Goal: Task Accomplishment & Management: Manage account settings

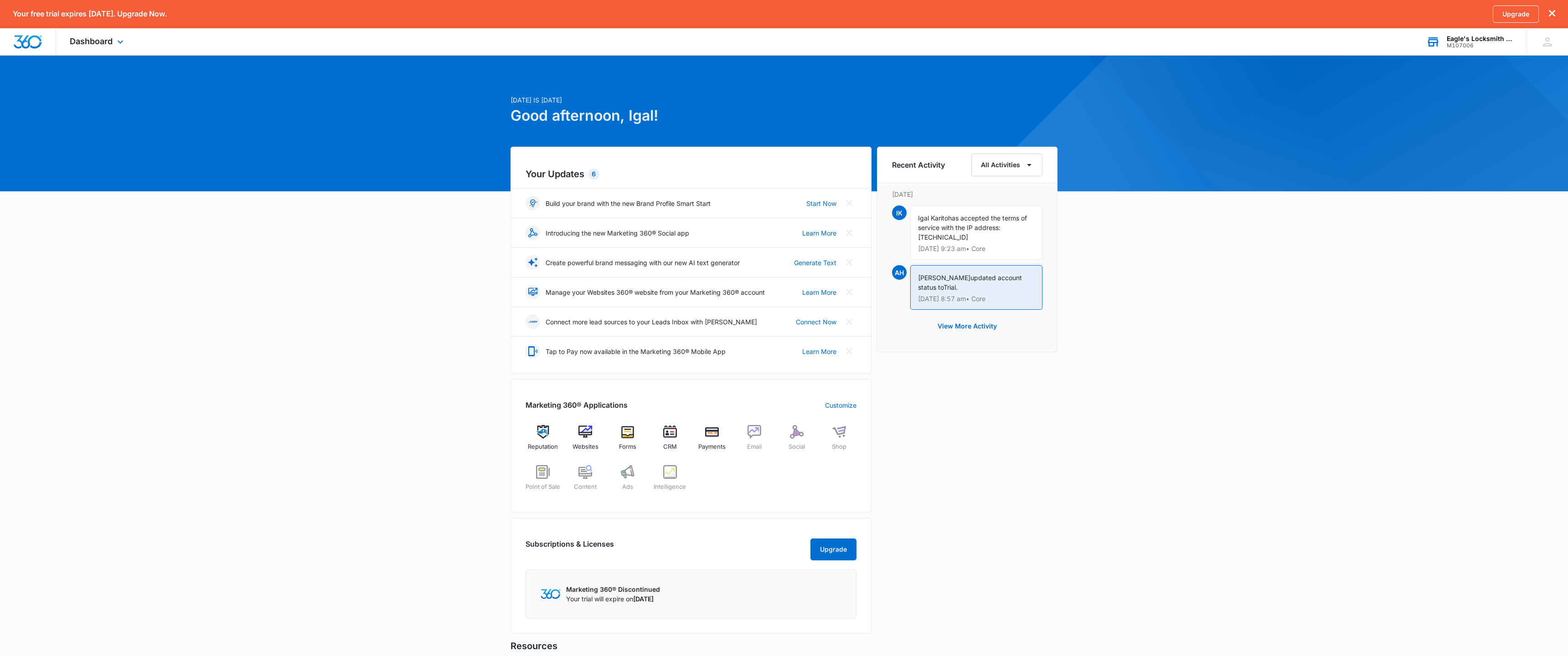
click at [1466, 44] on div "M107006" at bounding box center [1480, 46] width 66 height 6
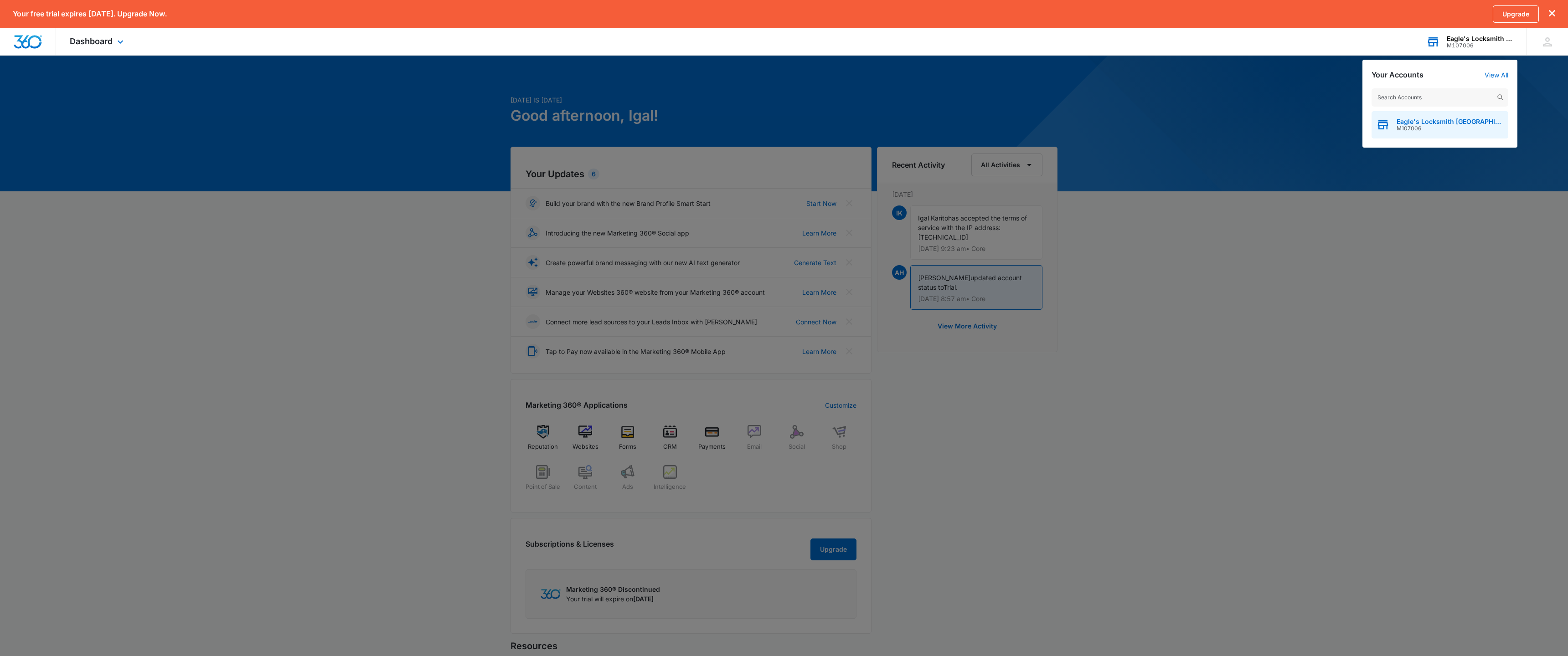
click at [1454, 122] on span "Eagle's Locksmith [GEOGRAPHIC_DATA]" at bounding box center [1450, 122] width 107 height 7
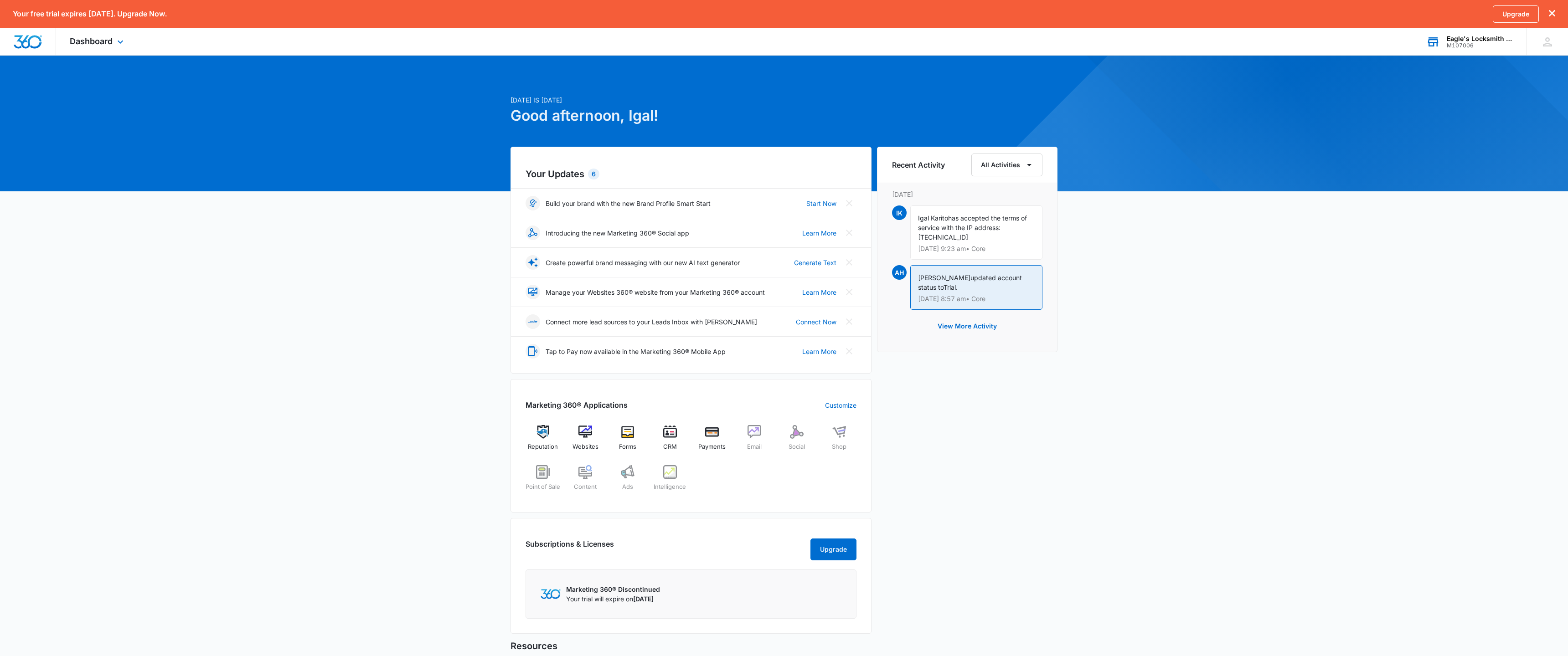
click at [397, 277] on div "Today is Wednesday, September 10th Good afternoon, Igal! Your Updates 6 Build y…" at bounding box center [784, 437] width 1568 height 742
click at [825, 207] on link "Start Now" at bounding box center [821, 203] width 30 height 10
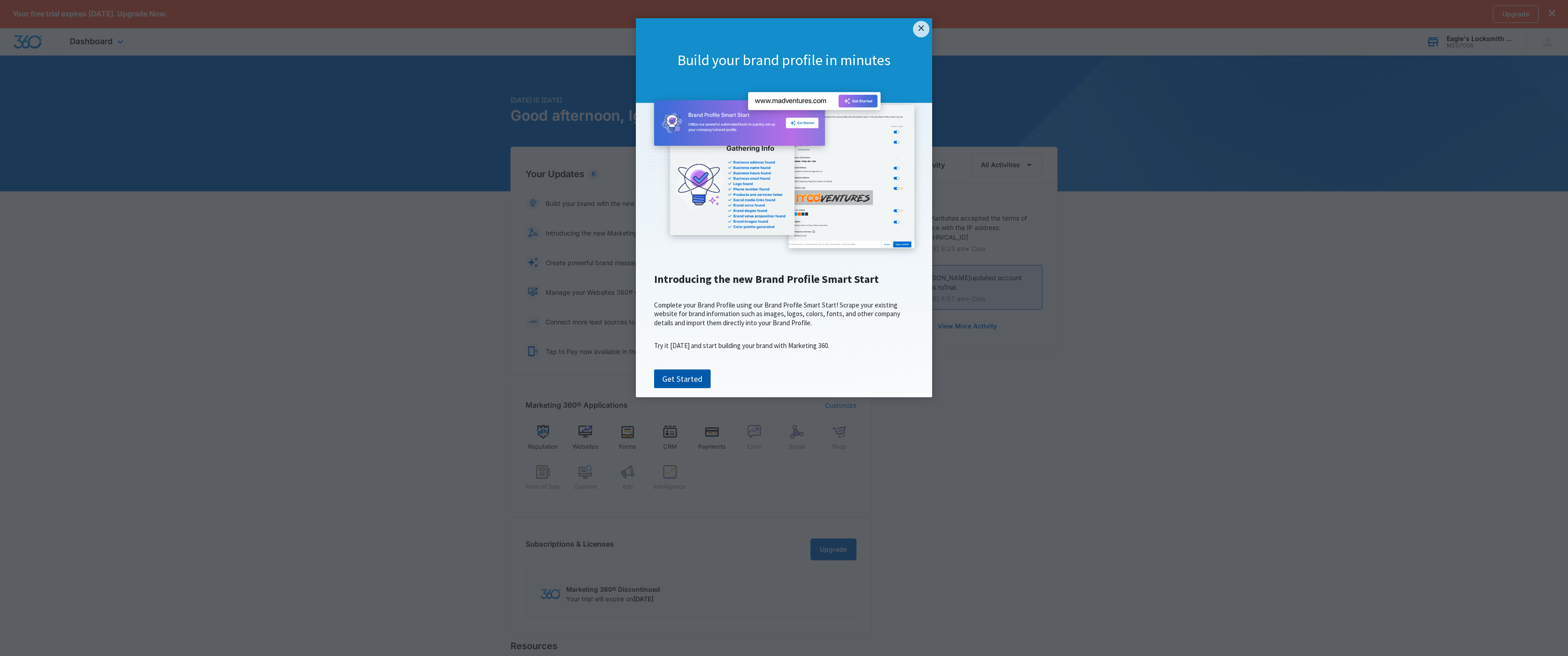
click at [688, 397] on cue "Build your brand profile in minutes Introducing the new Brand Profile Smart Sta…" at bounding box center [784, 208] width 296 height 379
click at [694, 389] on link "Get Started" at bounding box center [682, 379] width 57 height 19
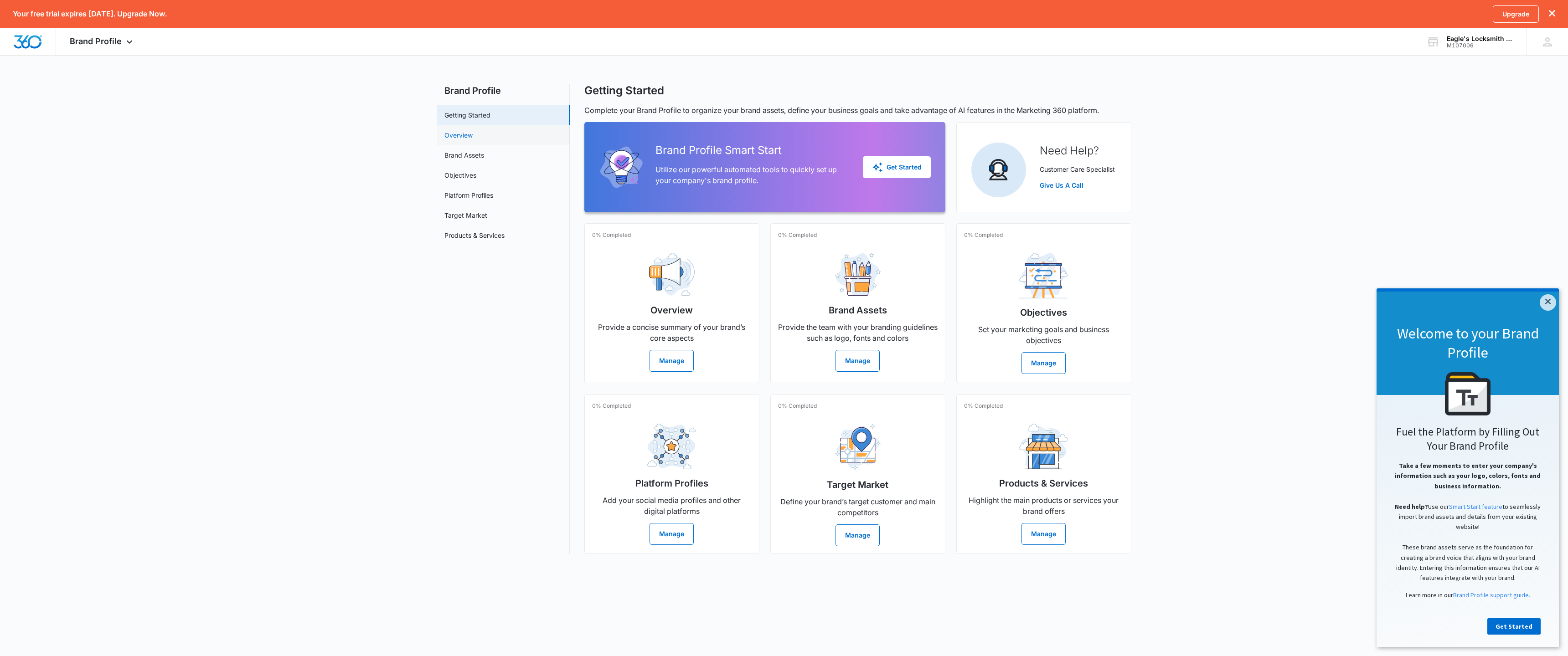
click at [451, 133] on link "Overview" at bounding box center [458, 135] width 28 height 10
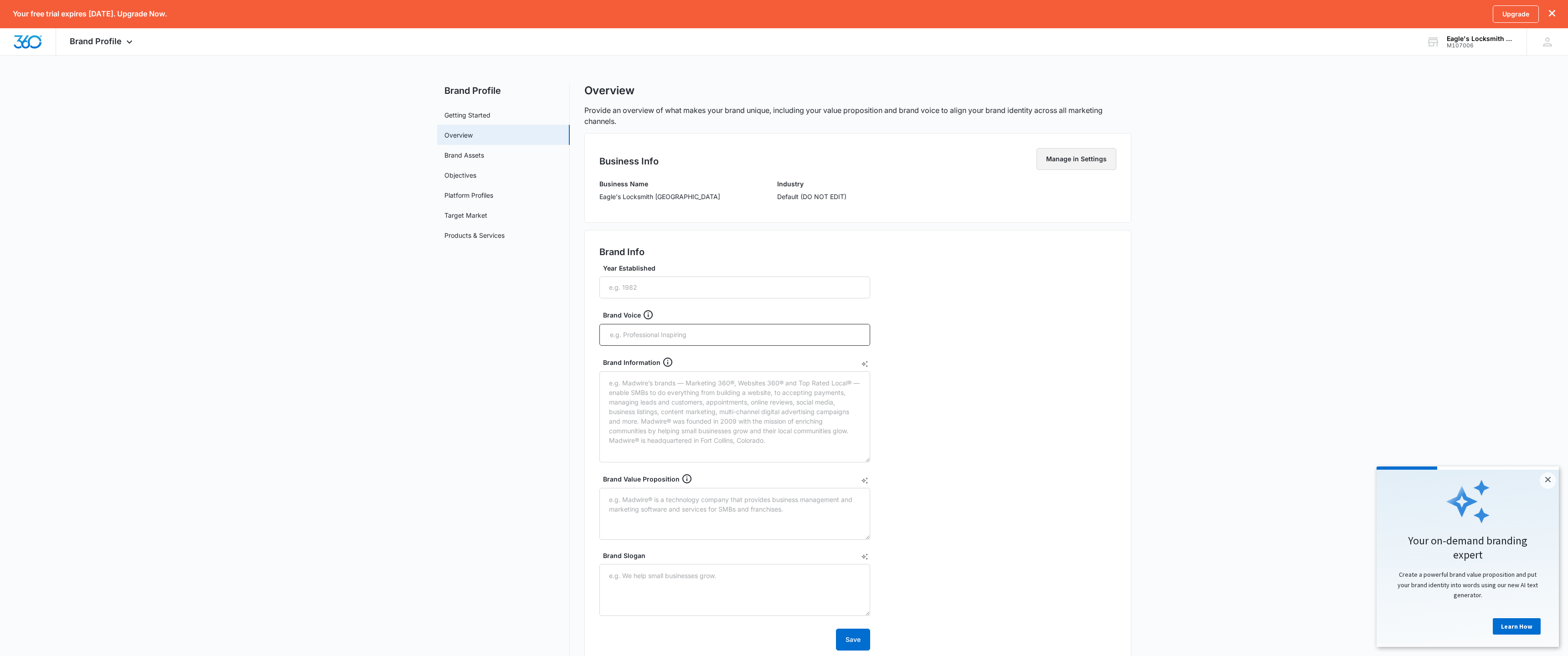
click at [1051, 162] on button "Manage in Settings" at bounding box center [1076, 159] width 80 height 22
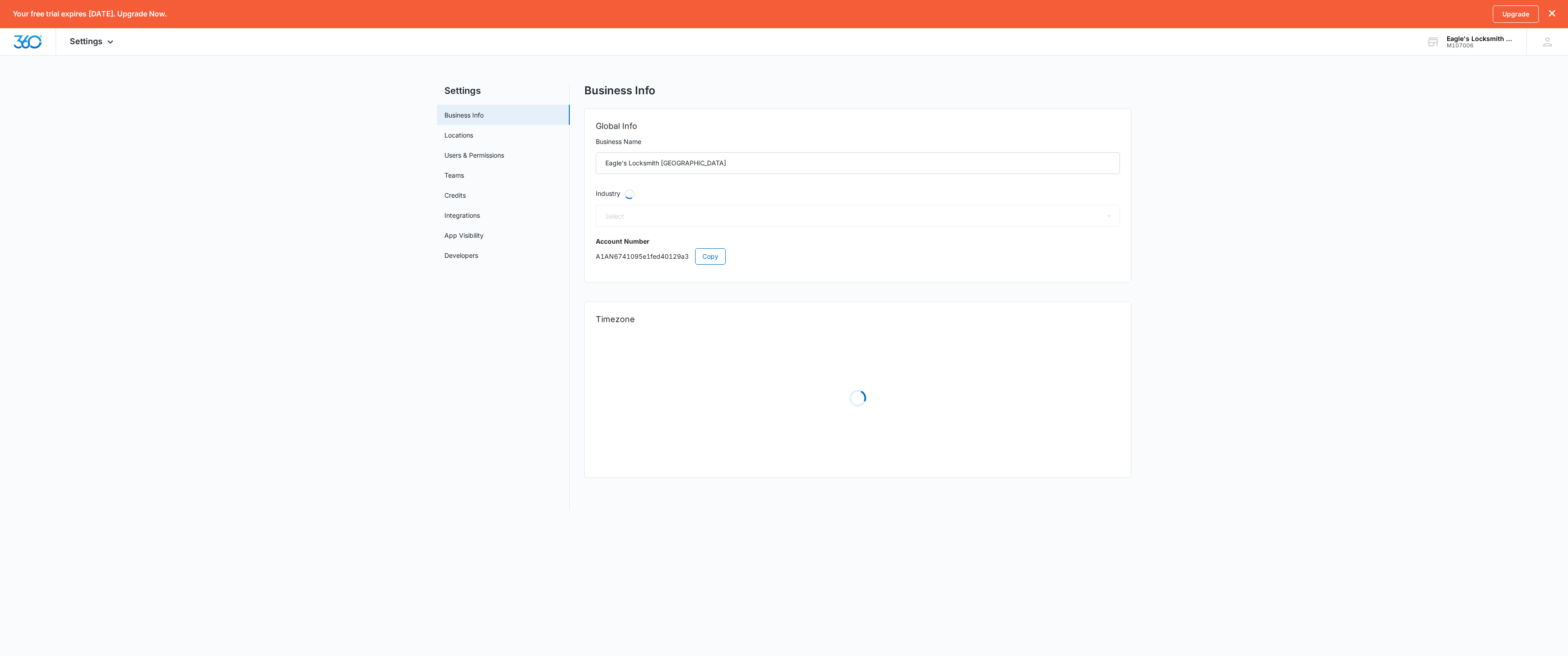
select select "33"
select select "US"
select select "America/Denver"
click at [108, 42] on icon at bounding box center [110, 44] width 11 height 11
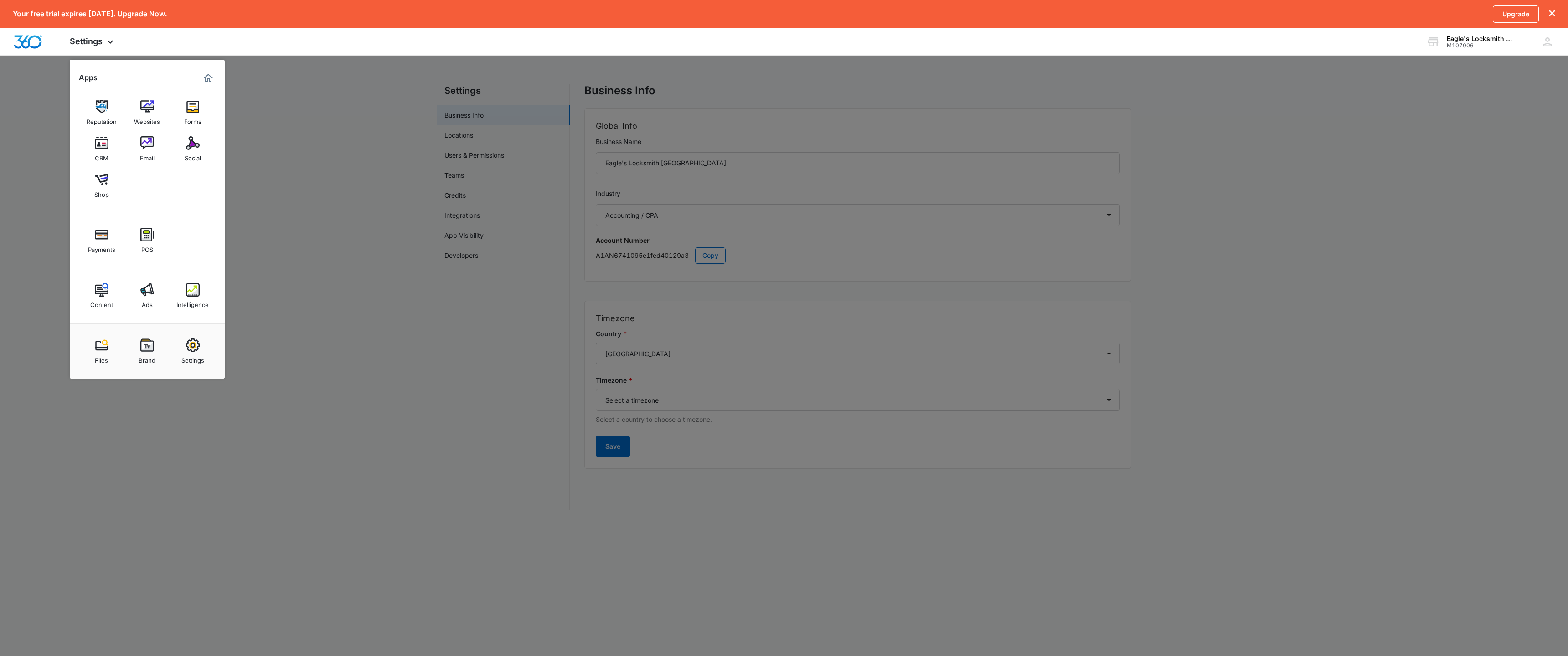
click at [190, 347] on img at bounding box center [193, 345] width 13 height 13
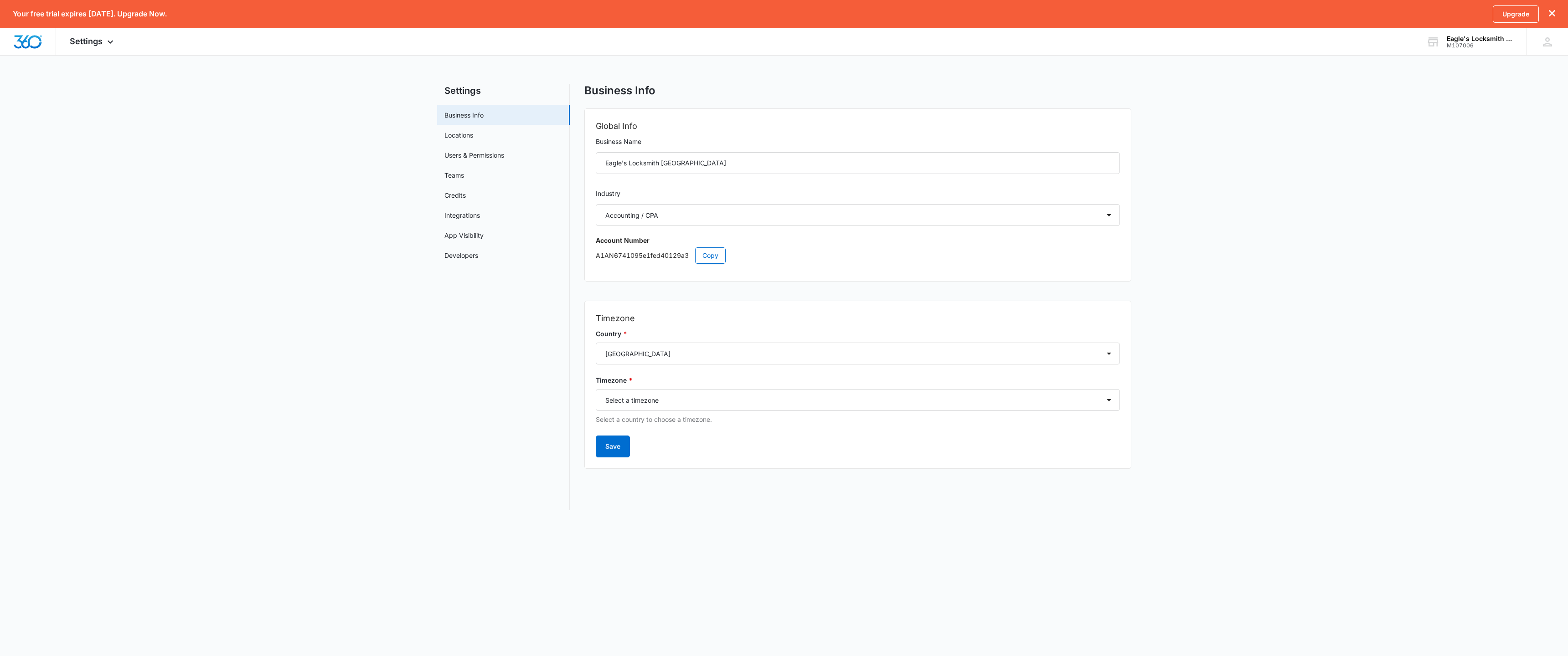
select select "33"
select select "US"
select select "America/Denver"
click at [464, 136] on link "Locations" at bounding box center [458, 135] width 29 height 10
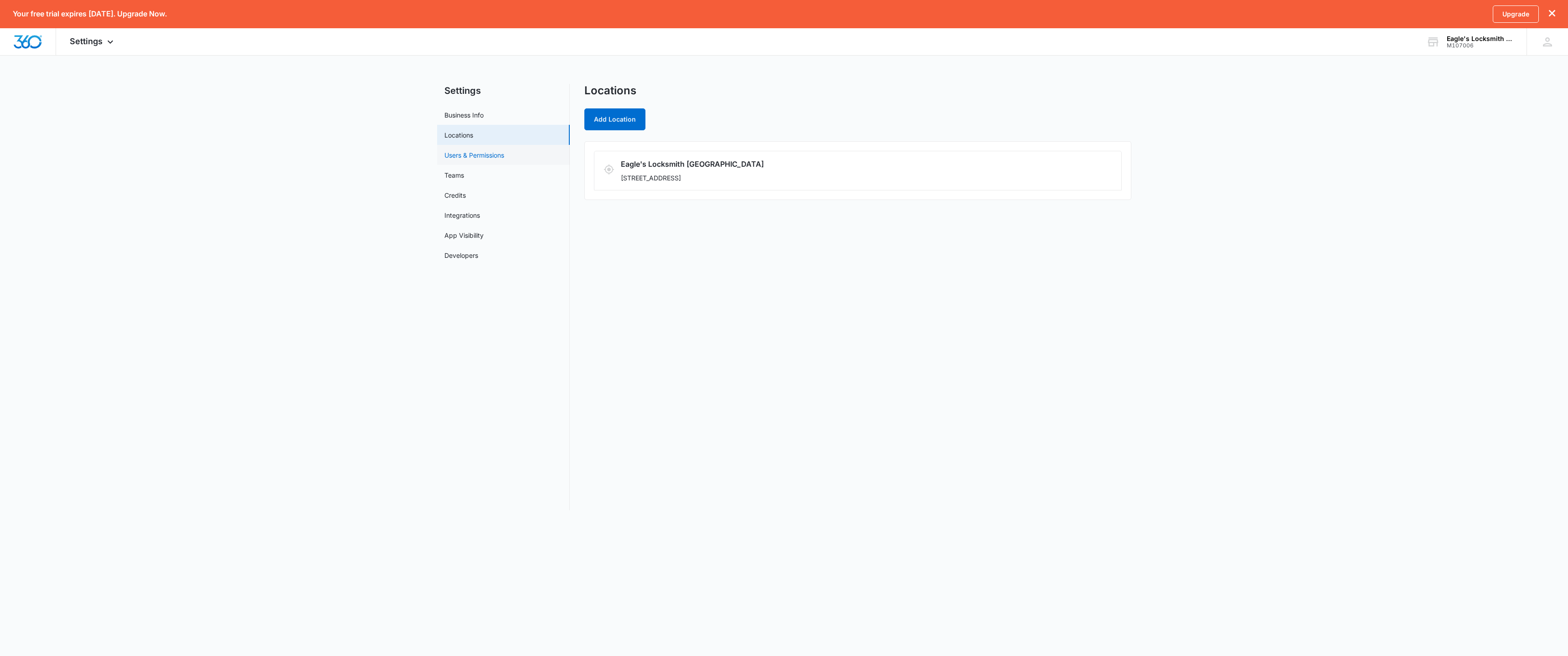
click at [461, 155] on link "Users & Permissions" at bounding box center [474, 155] width 60 height 10
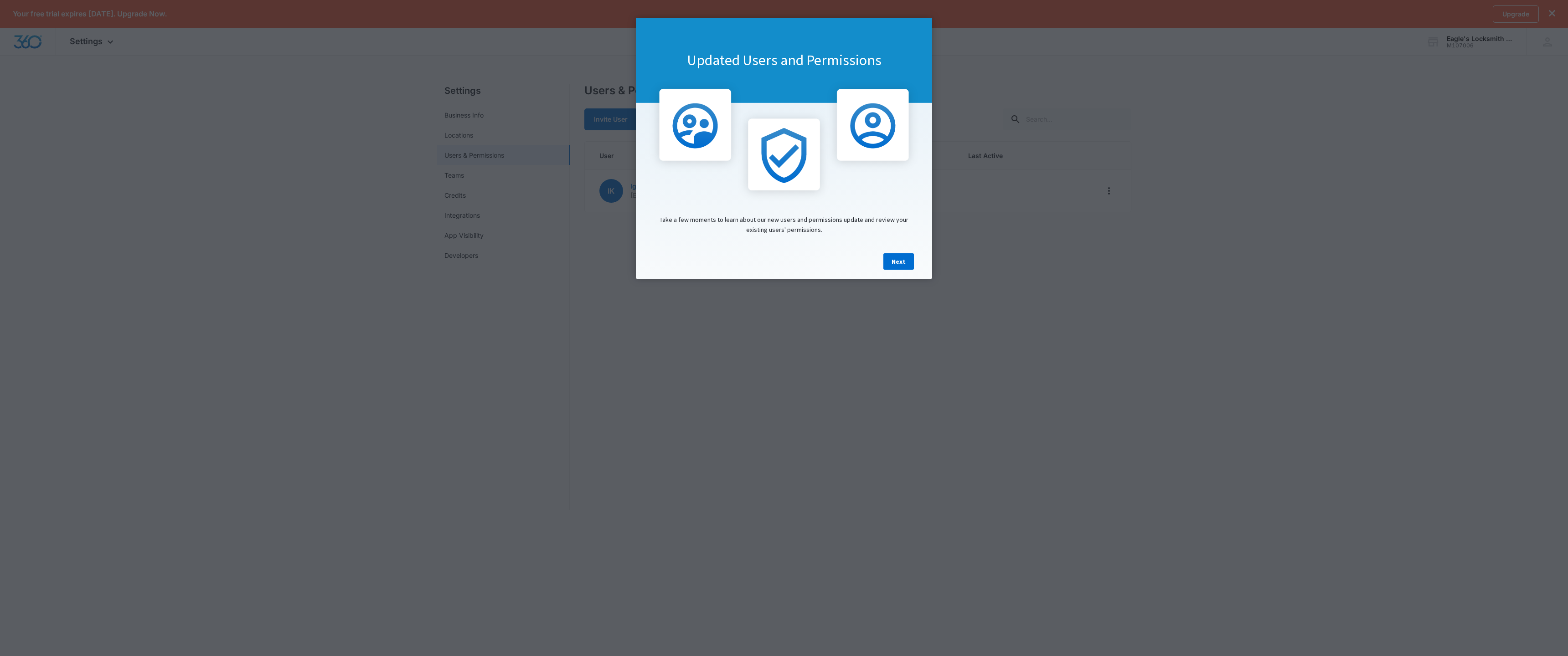
click at [898, 259] on link "Next" at bounding box center [898, 261] width 30 height 16
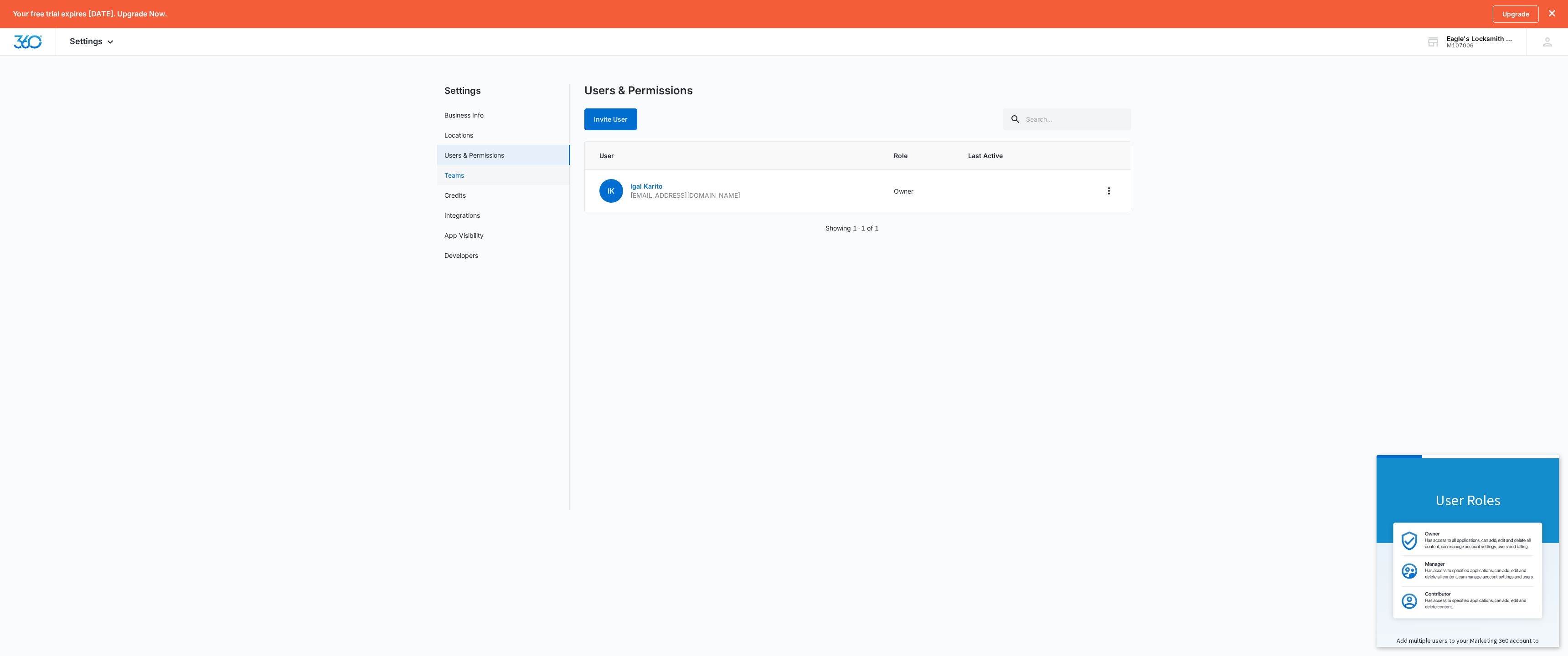
click at [455, 172] on link "Teams" at bounding box center [454, 175] width 19 height 10
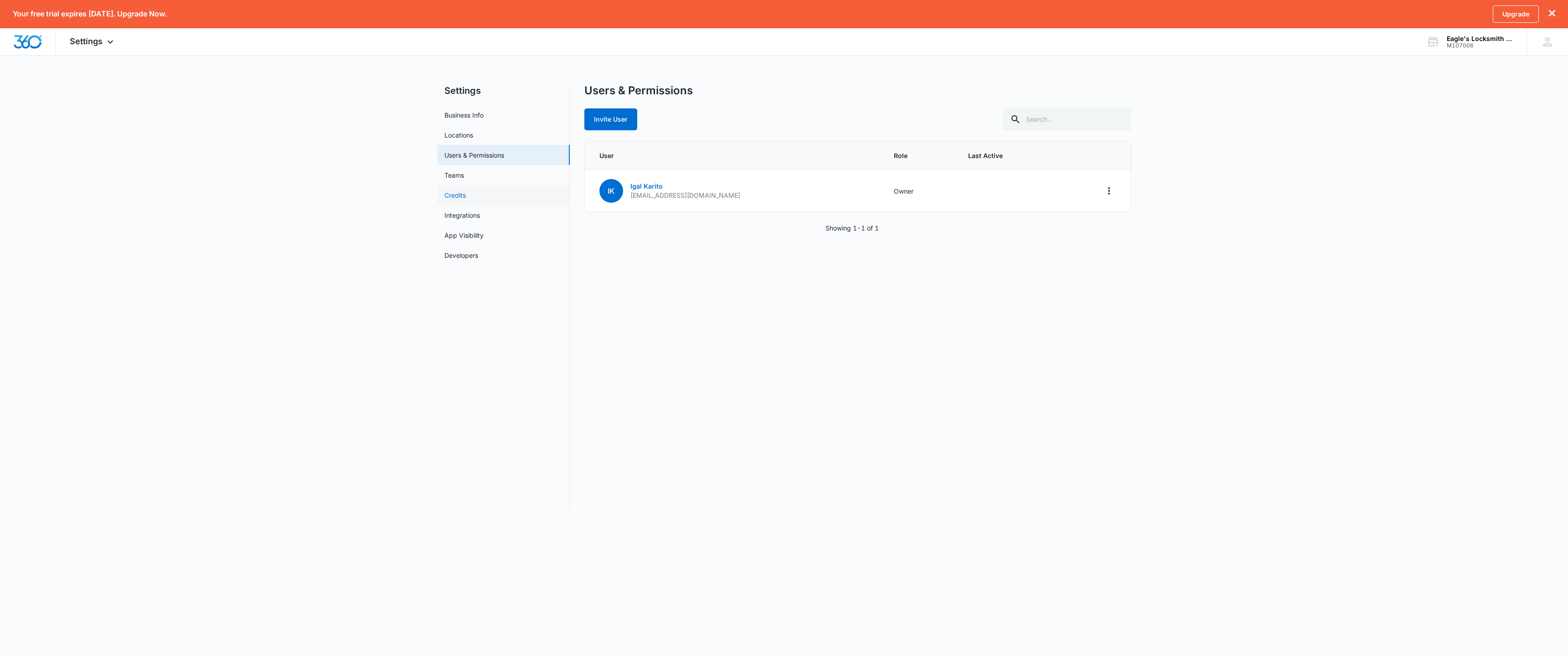
click at [455, 197] on link "Credits" at bounding box center [455, 195] width 21 height 10
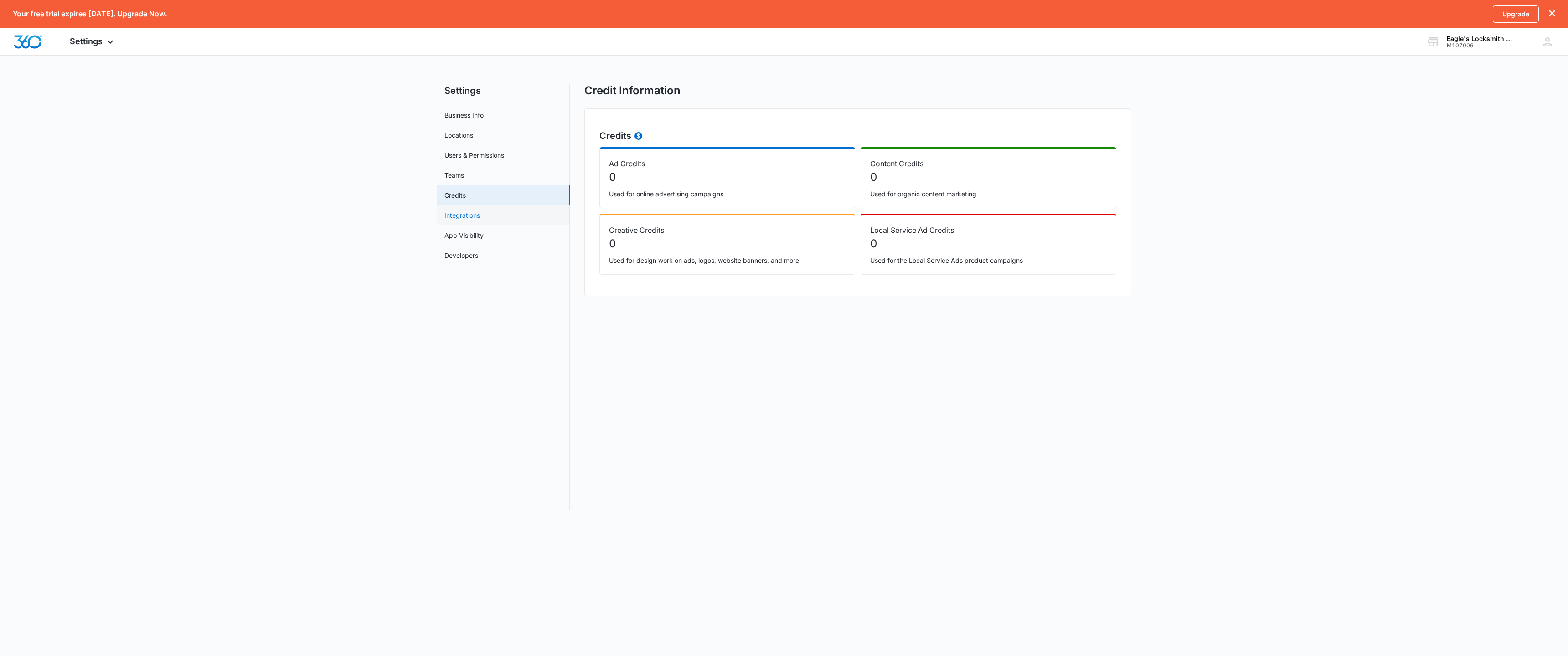
click at [462, 215] on link "Integrations" at bounding box center [462, 215] width 35 height 10
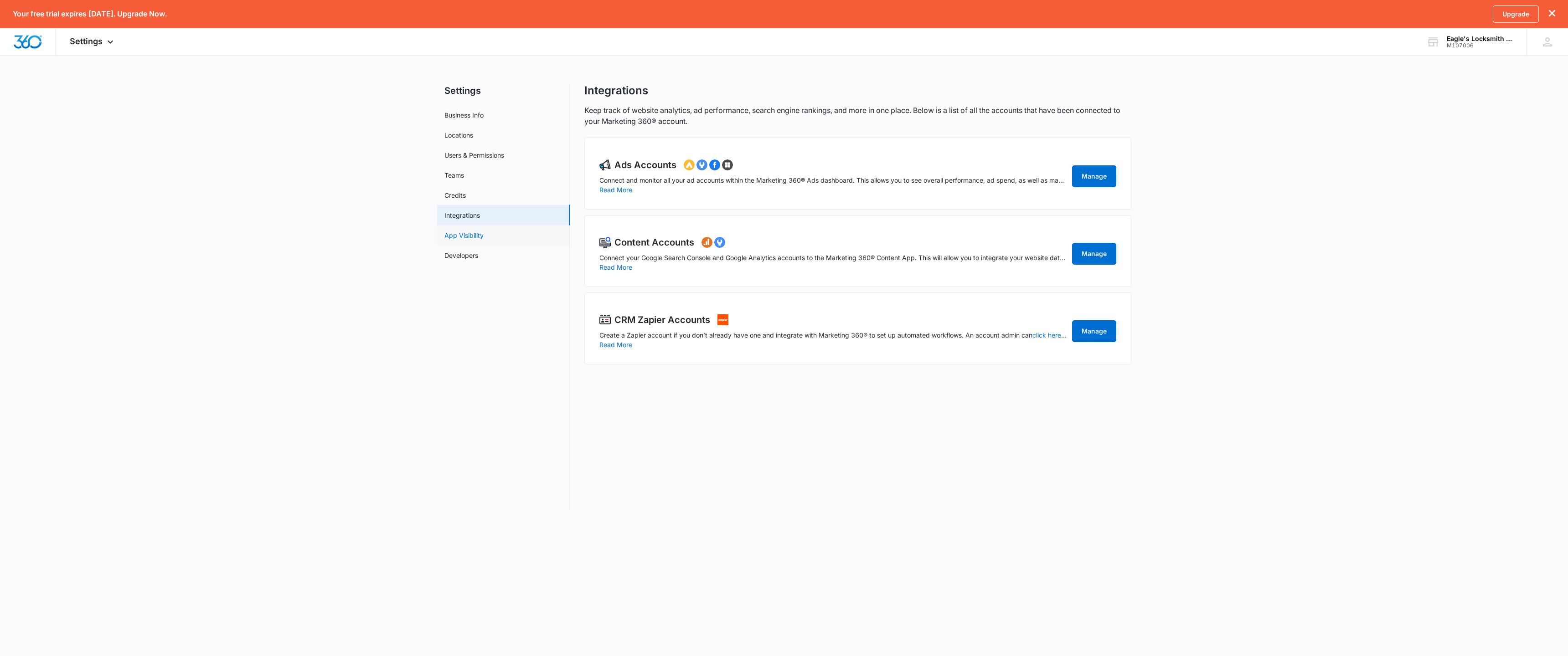
click at [484, 237] on link "App Visibility" at bounding box center [464, 236] width 39 height 10
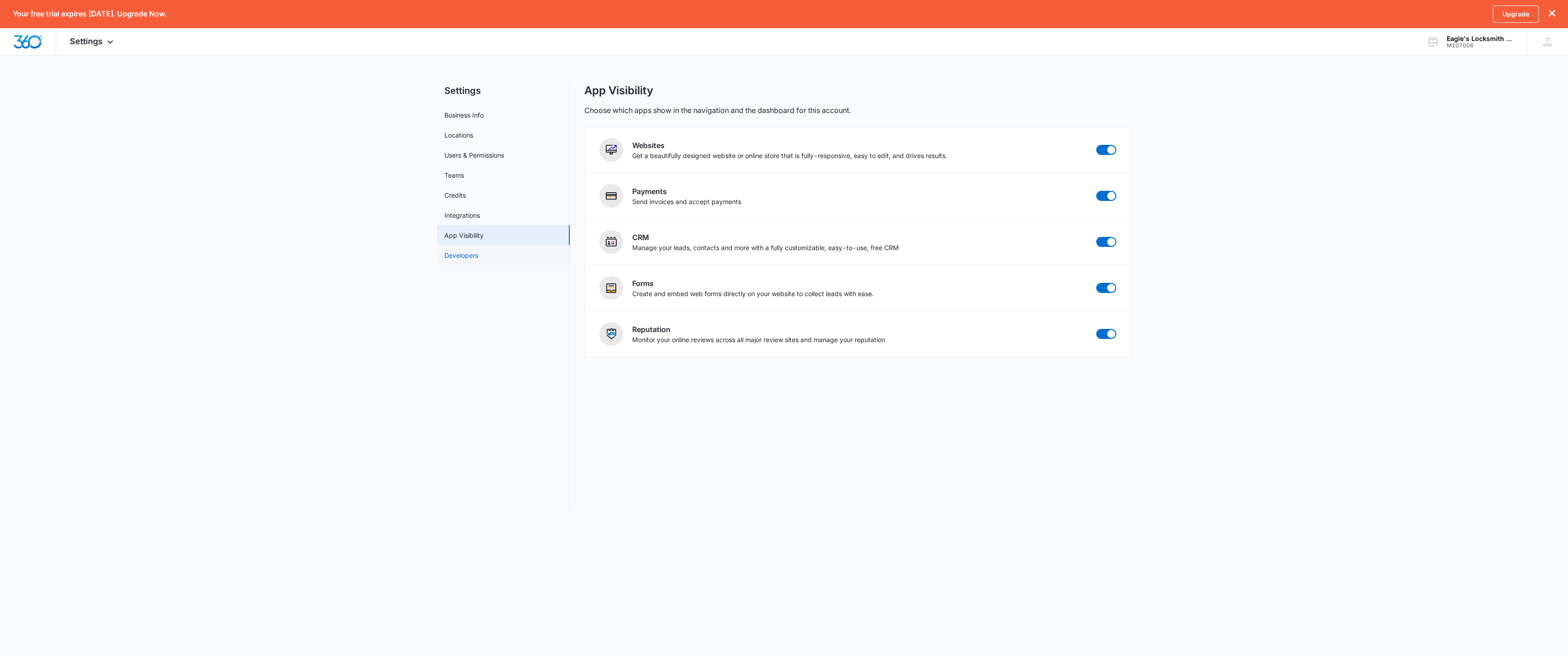
click at [458, 256] on link "Developers" at bounding box center [461, 256] width 33 height 10
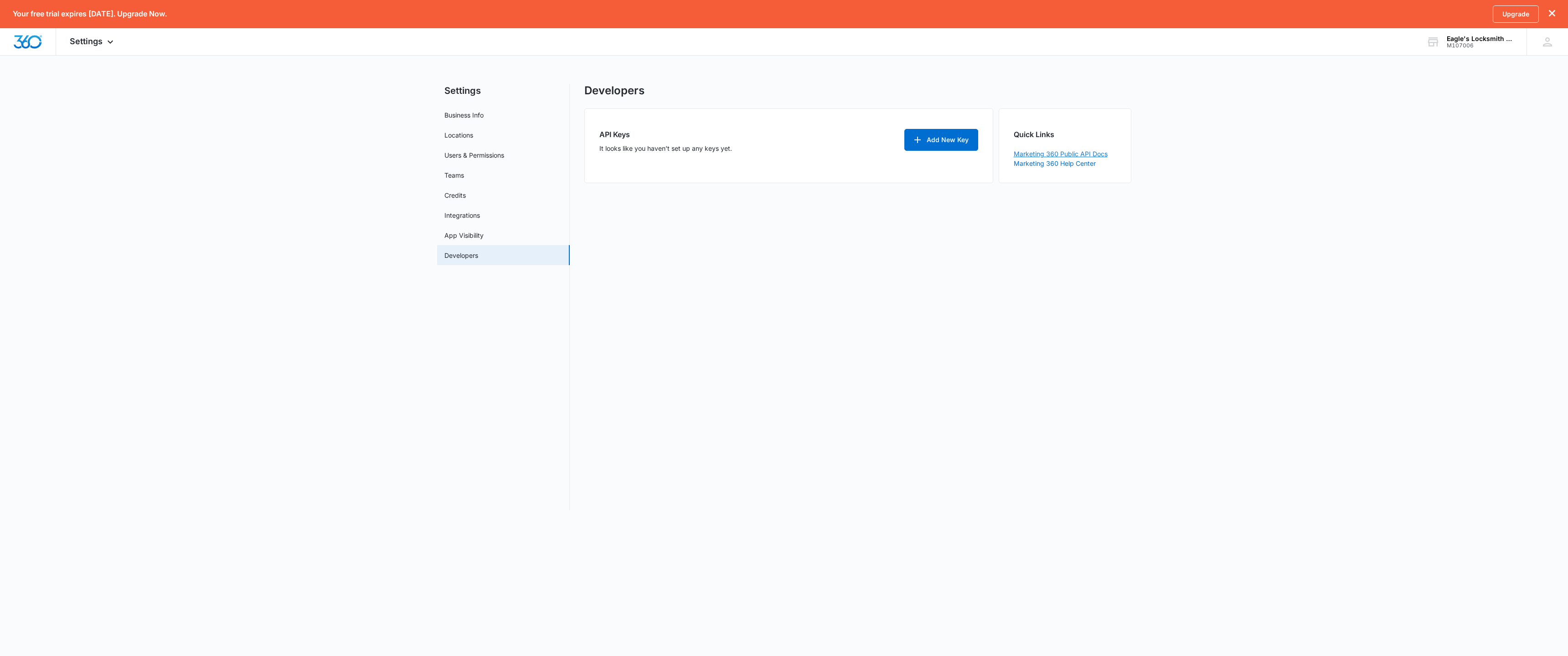
click at [1077, 153] on link "Marketing 360 Public API Docs" at bounding box center [1060, 153] width 94 height 8
click at [1046, 163] on link "Marketing 360 Help Center" at bounding box center [1054, 163] width 82 height 8
click at [33, 40] on img "Dashboard" at bounding box center [28, 42] width 29 height 13
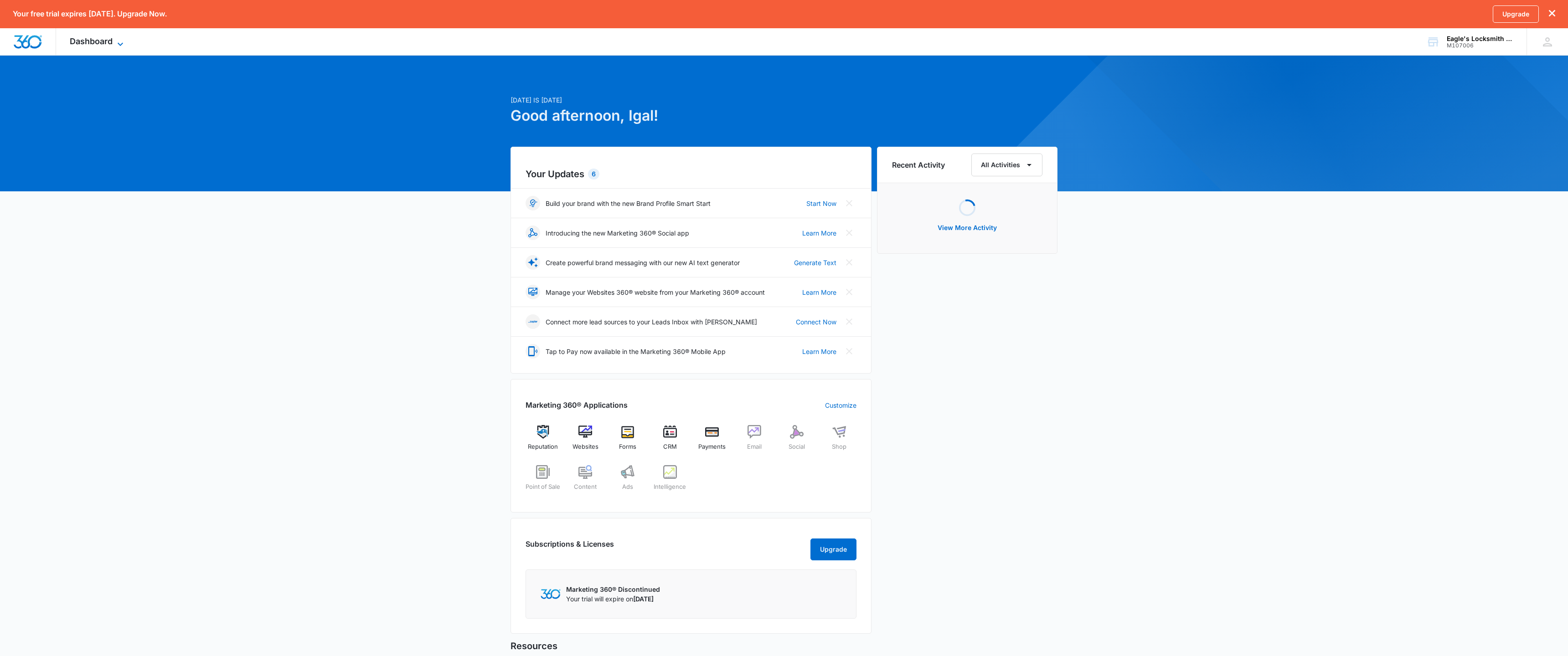
click at [108, 43] on span "Dashboard" at bounding box center [91, 41] width 43 height 10
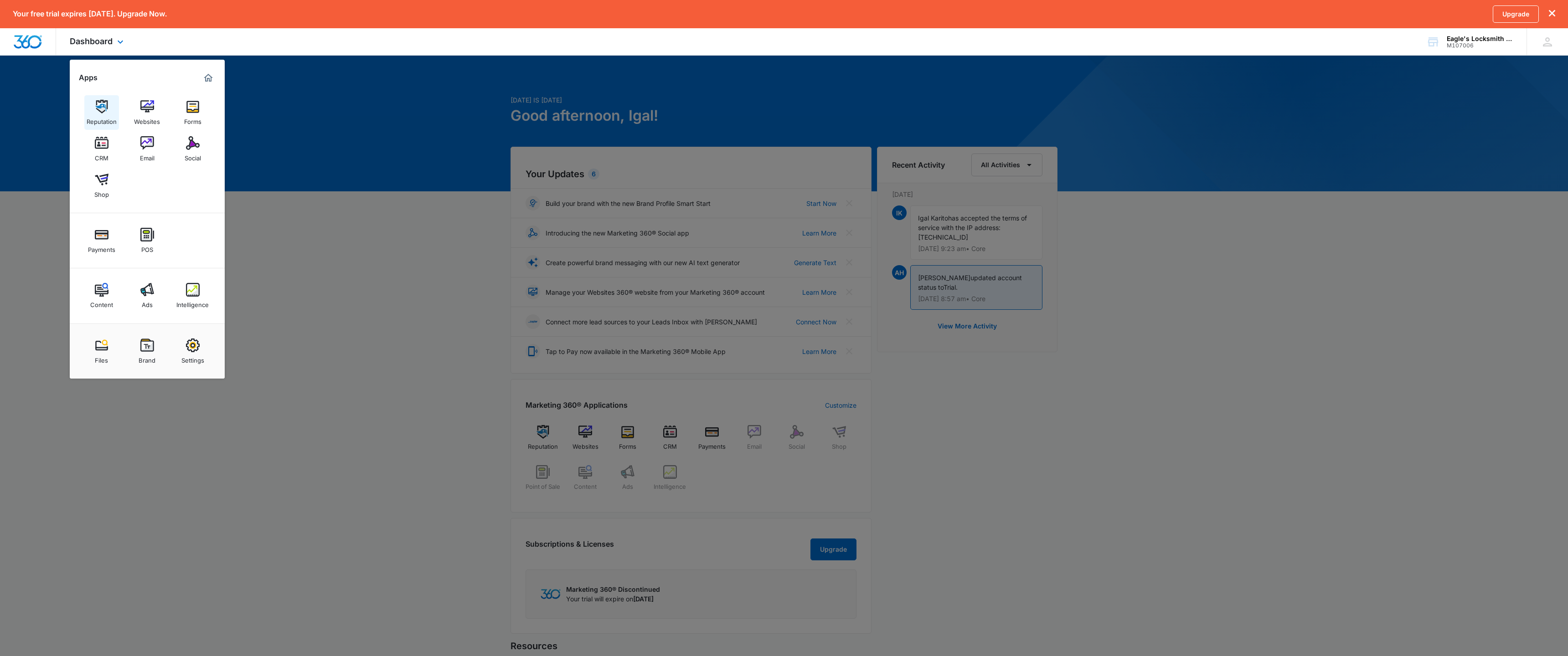
click at [102, 108] on img at bounding box center [102, 106] width 13 height 13
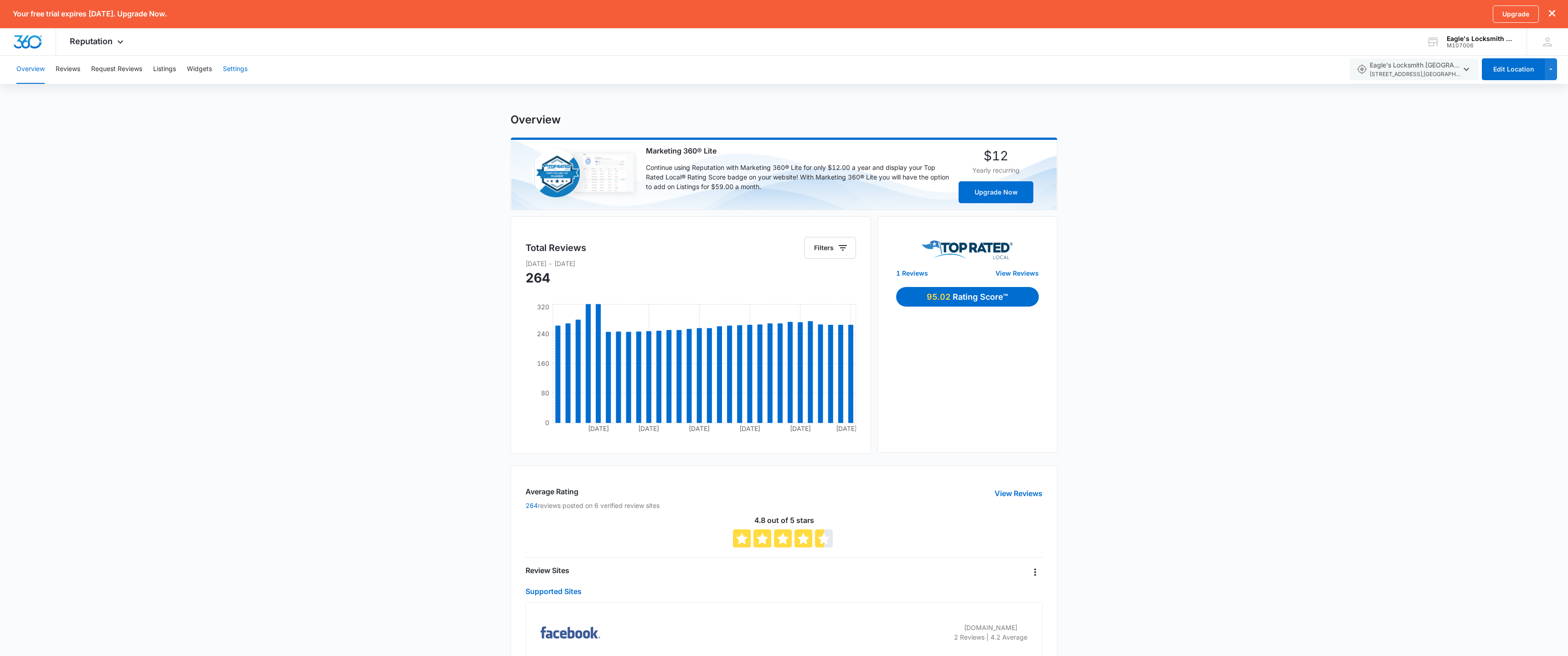
click at [242, 71] on button "Settings" at bounding box center [235, 69] width 24 height 29
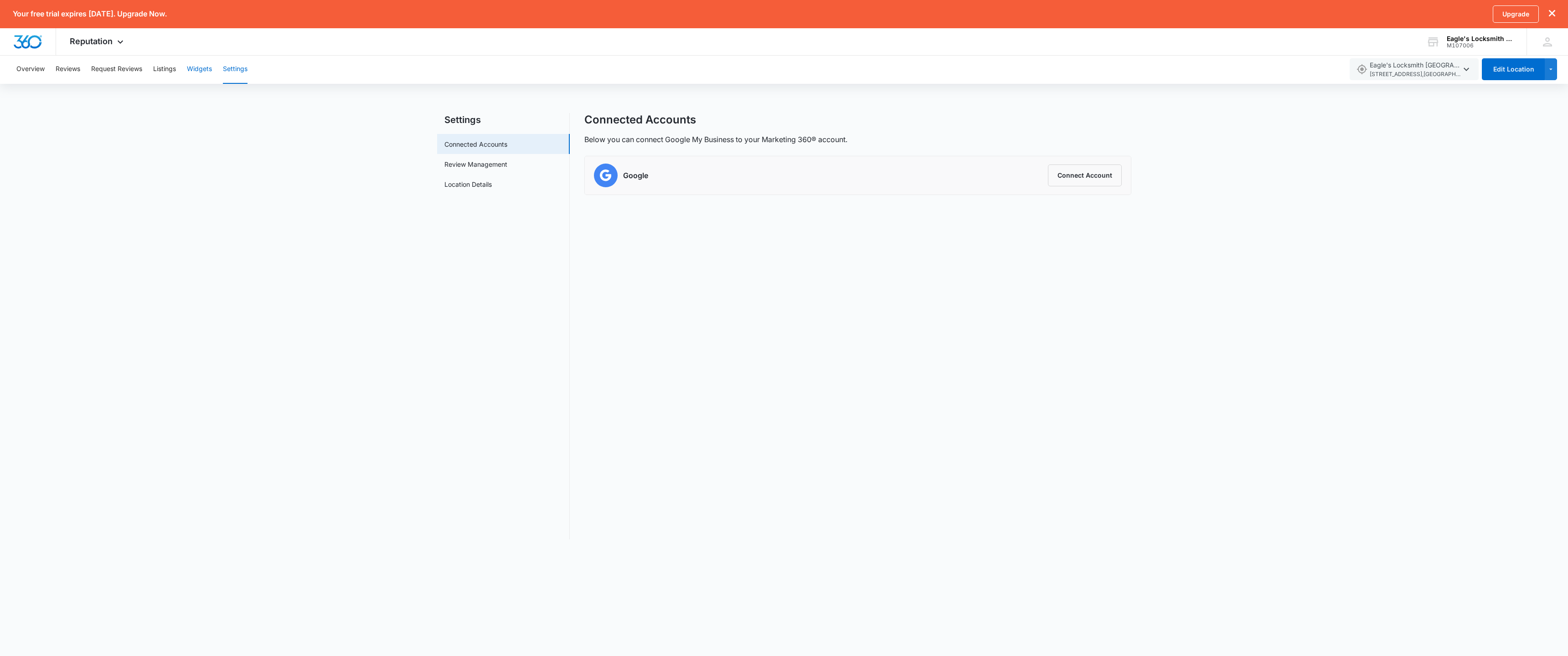
click at [204, 70] on button "Widgets" at bounding box center [199, 69] width 25 height 29
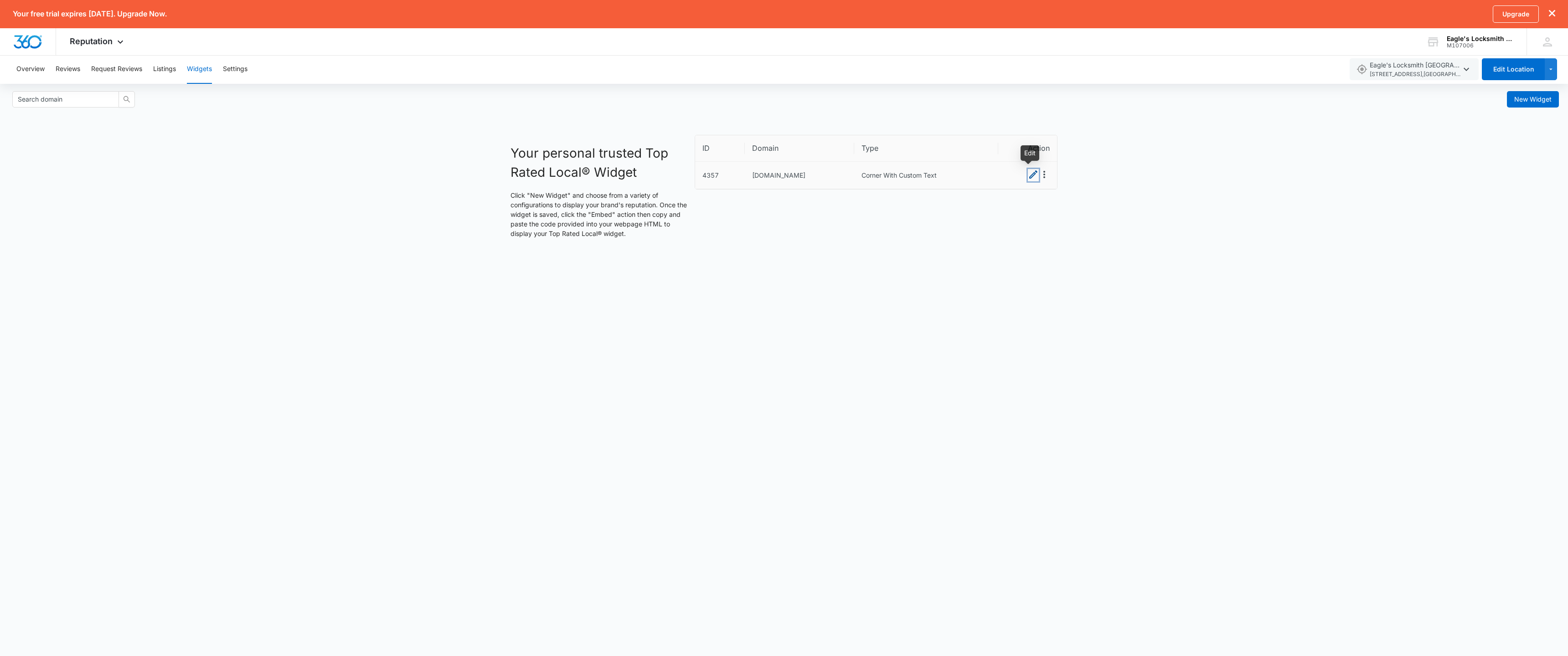
click at [1030, 178] on icon "Edit" at bounding box center [1033, 174] width 8 height 8
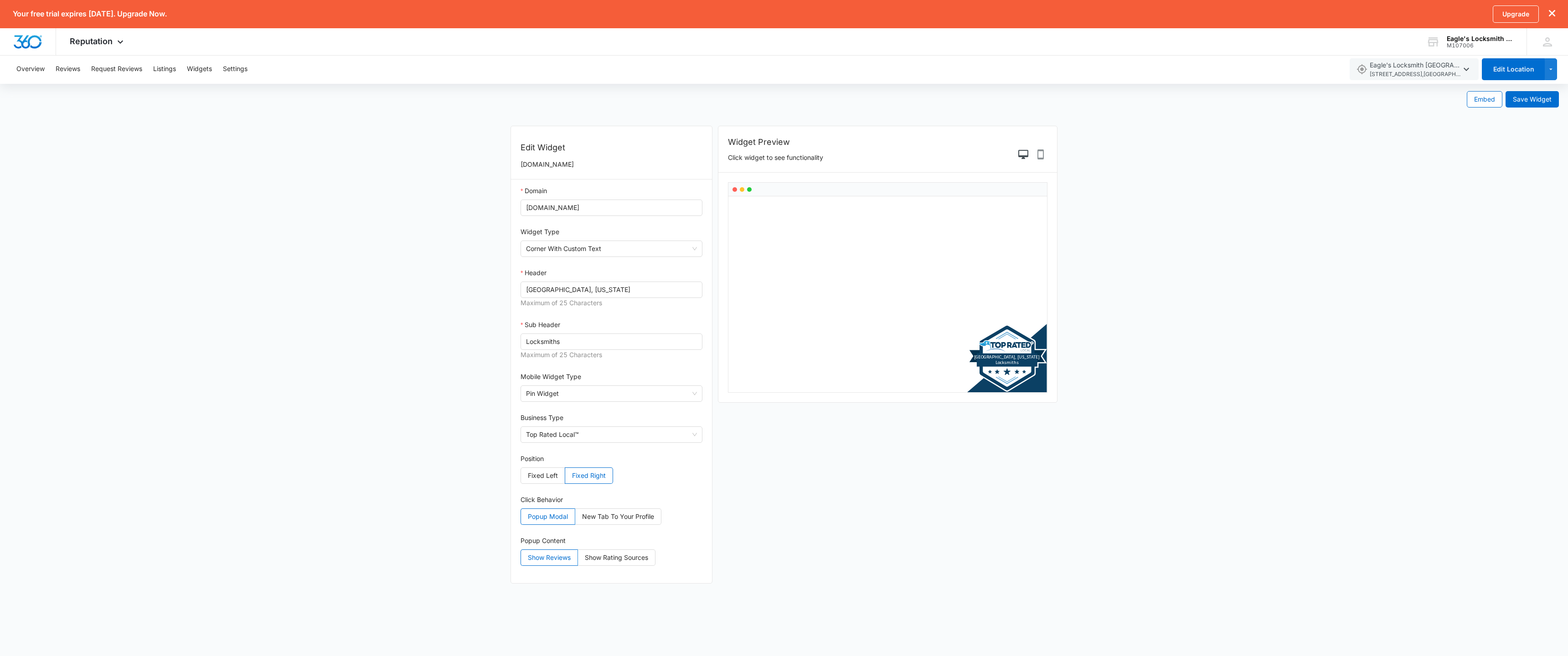
click at [1021, 358] on tspan "Cincinnati, Ohio" at bounding box center [1007, 357] width 66 height 6
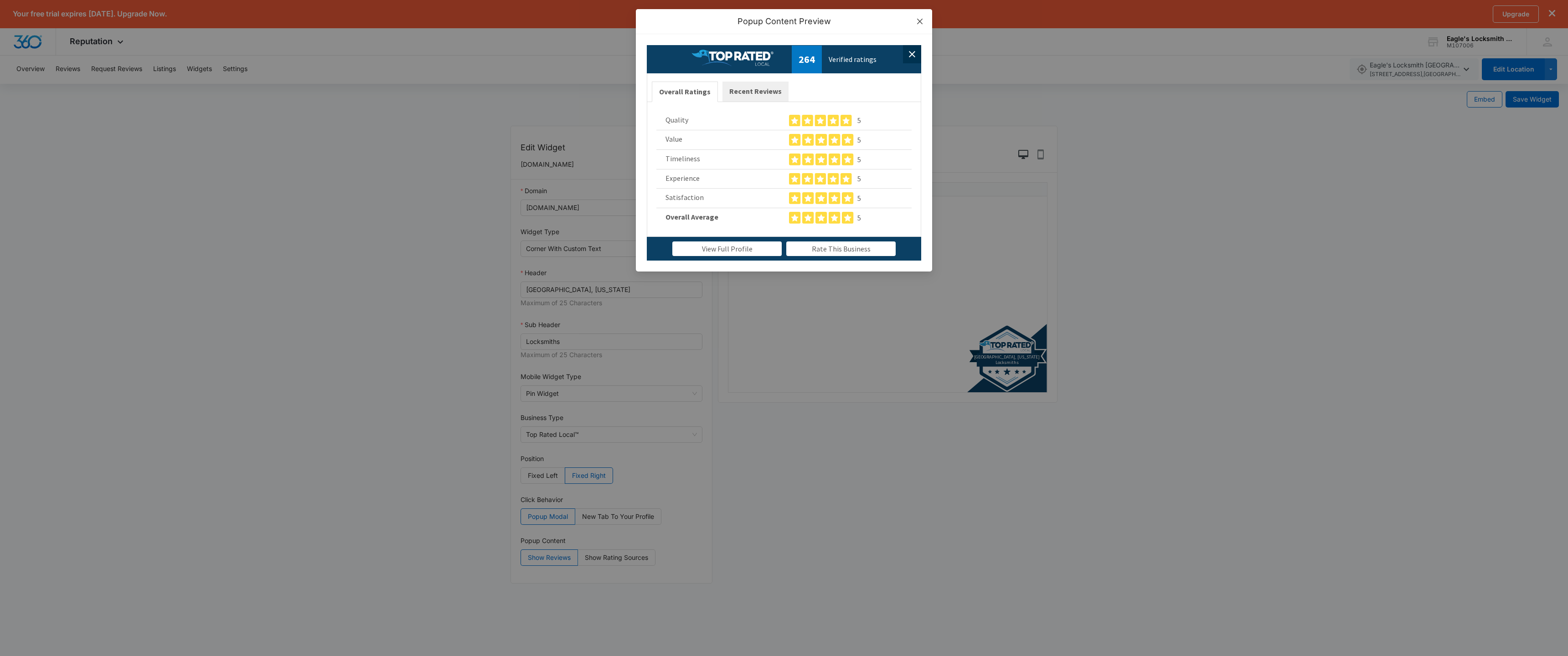
click at [920, 21] on icon "close" at bounding box center [920, 21] width 5 height 5
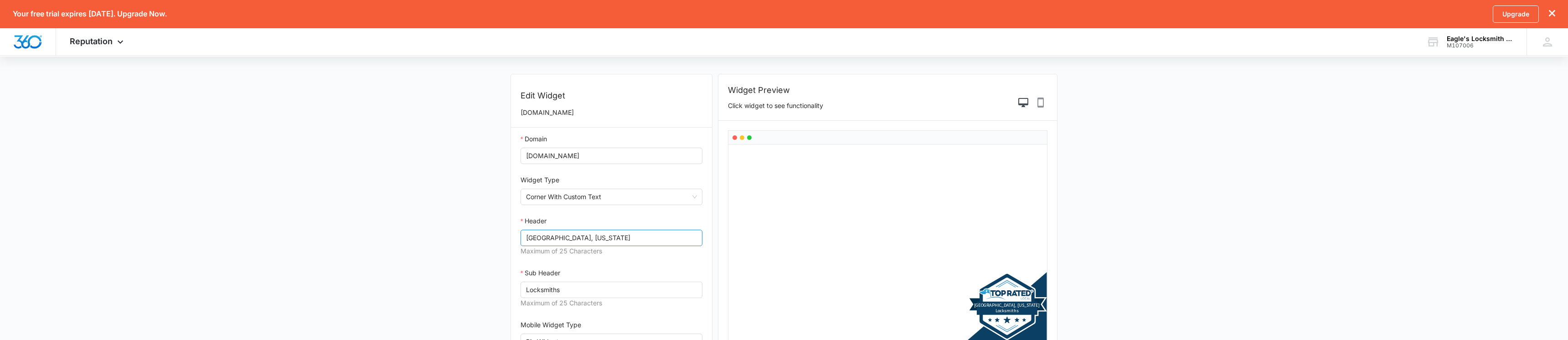
scroll to position [55, 0]
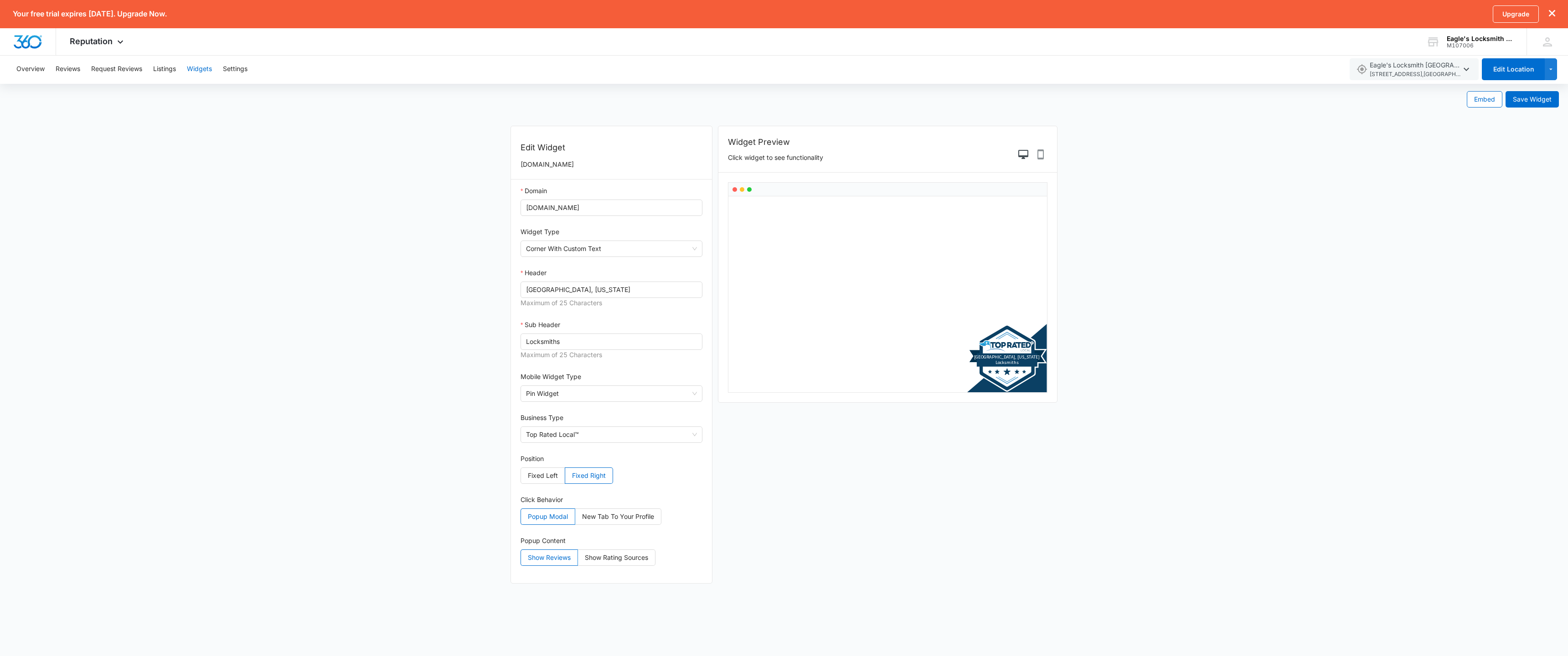
click at [190, 70] on button "Widgets" at bounding box center [199, 69] width 25 height 29
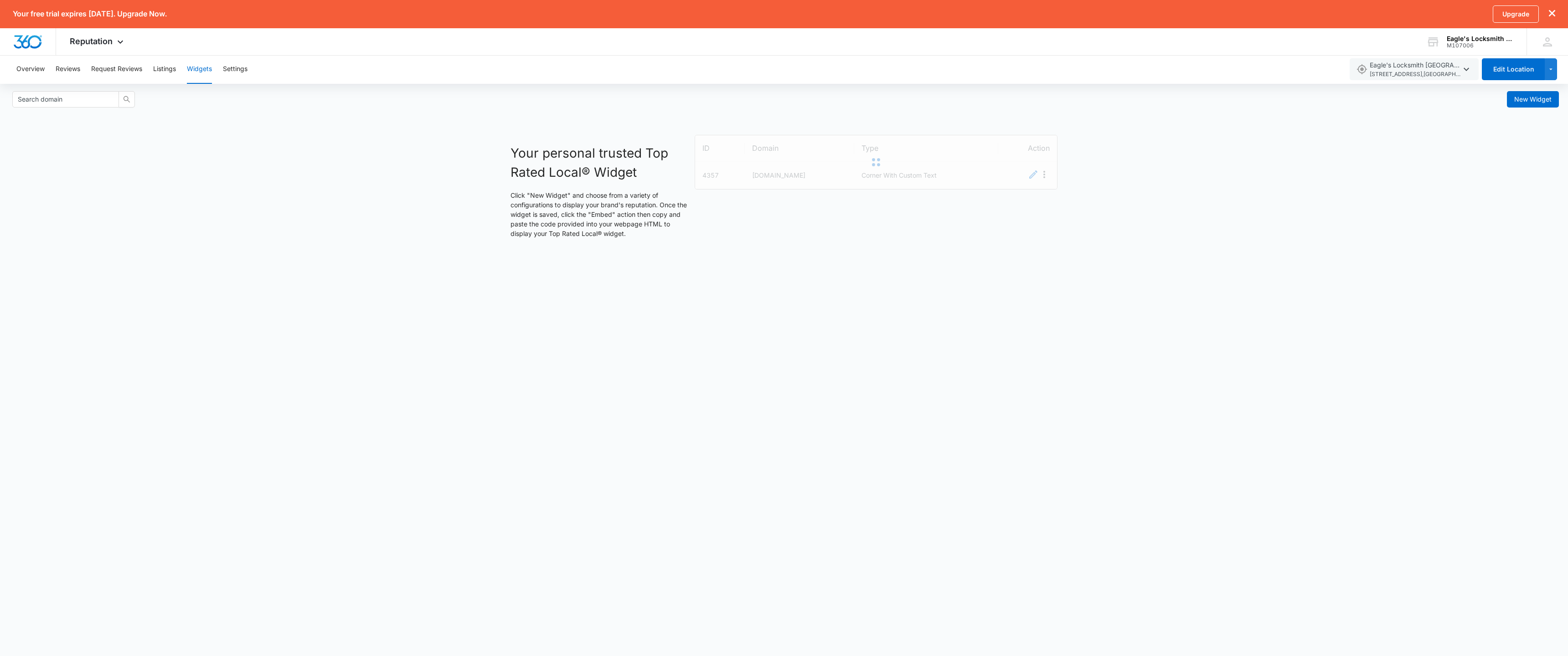
click at [709, 175] on div at bounding box center [876, 162] width 362 height 54
drag, startPoint x: 709, startPoint y: 175, endPoint x: 710, endPoint y: 194, distance: 19.0
click at [709, 175] on div at bounding box center [876, 162] width 362 height 54
click at [709, 175] on td "4357" at bounding box center [720, 175] width 50 height 27
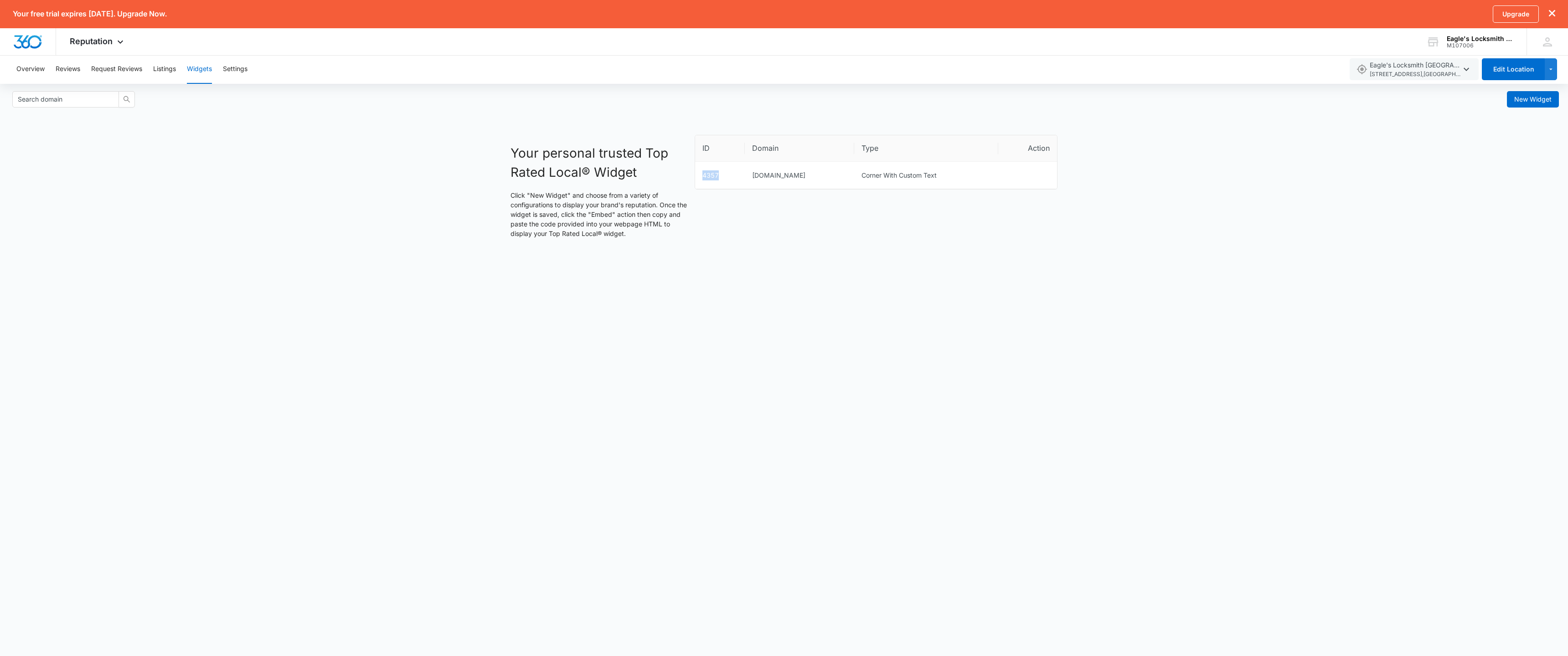
copy td "4357"
click at [1044, 172] on icon "Menu" at bounding box center [1044, 175] width 2 height 7
click at [1035, 190] on button "Embed" at bounding box center [1034, 190] width 32 height 12
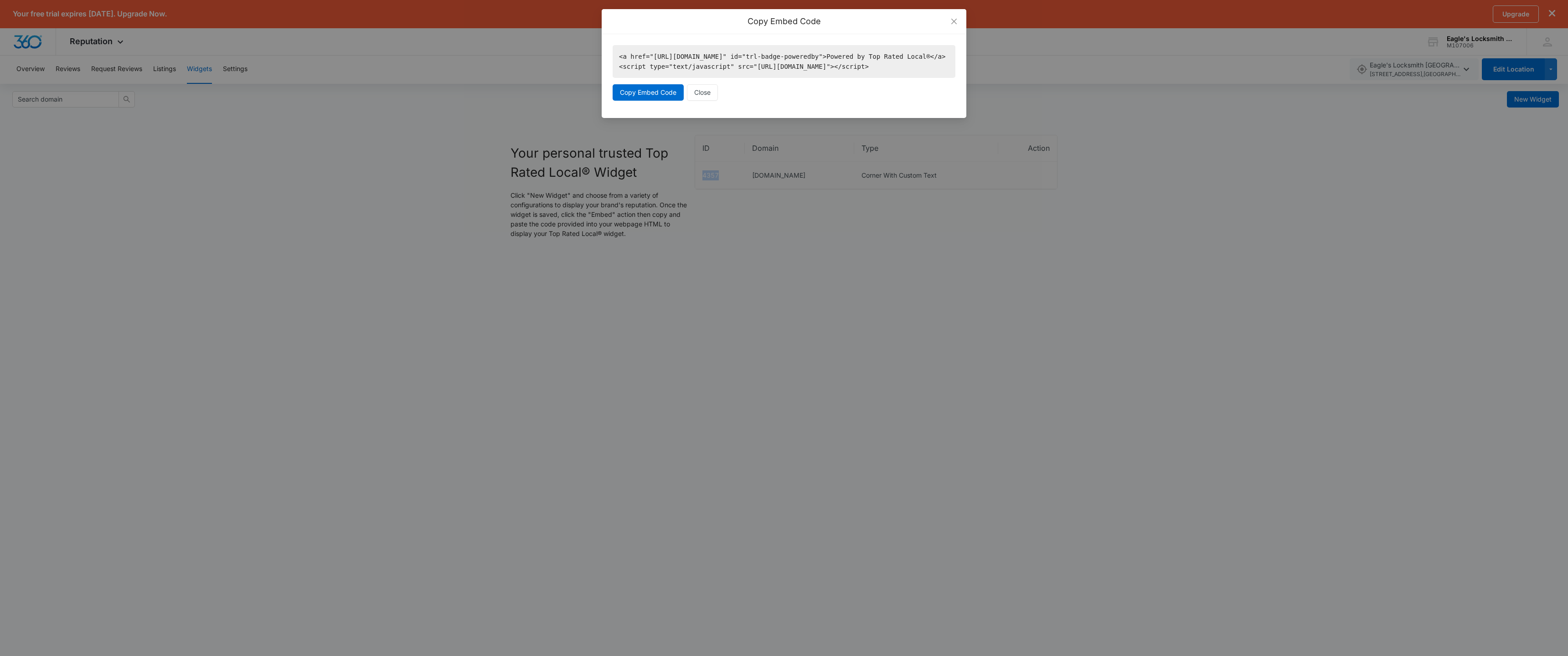
drag, startPoint x: 898, startPoint y: 75, endPoint x: 618, endPoint y: 54, distance: 280.8
click at [618, 54] on code "<a href="https://www.topratedlocal.com/eagles-locksmith-cincinnati-reviews" id=…" at bounding box center [783, 61] width 343 height 33
click at [645, 97] on span "Copy Embed Code" at bounding box center [648, 92] width 57 height 10
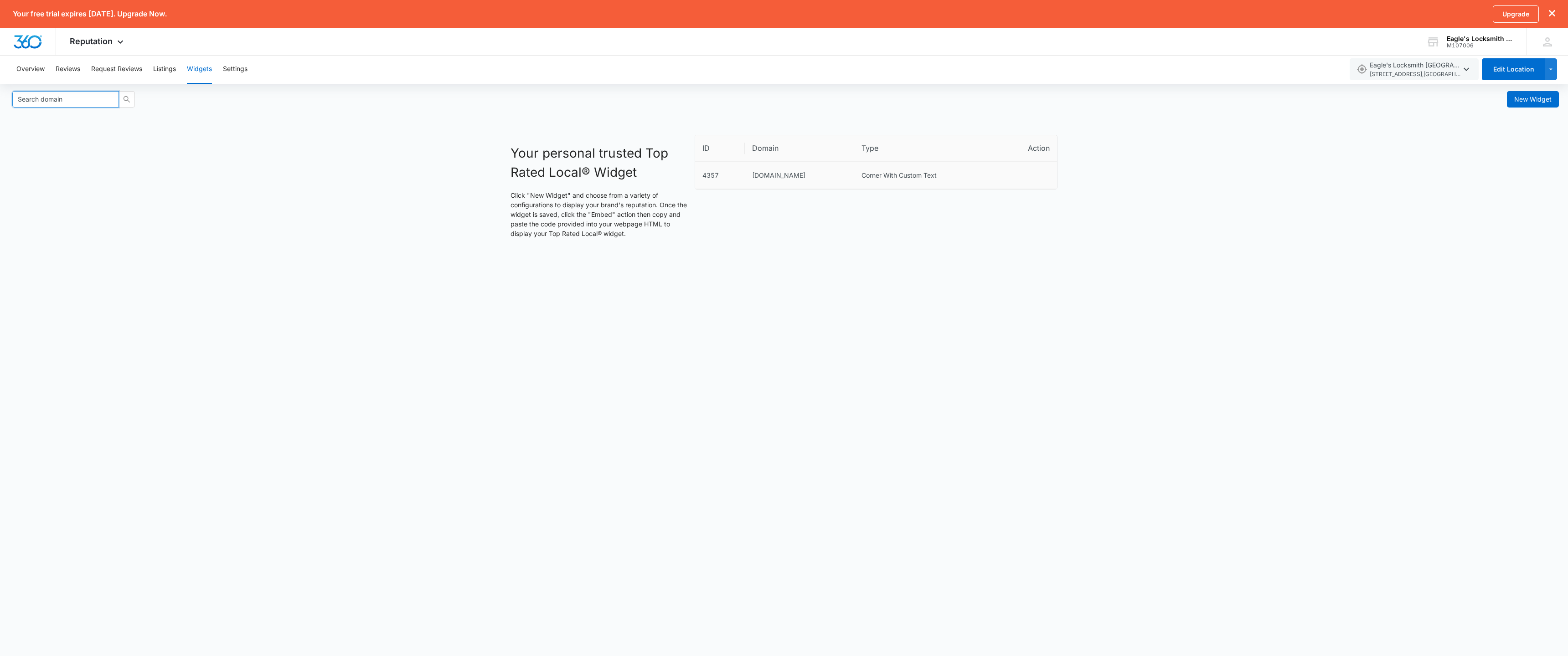
click at [43, 99] on input "Search domain" at bounding box center [65, 99] width 107 height 16
click at [1046, 176] on icon "Menu" at bounding box center [1045, 175] width 11 height 11
click at [1033, 172] on icon "Edit" at bounding box center [1034, 175] width 11 height 11
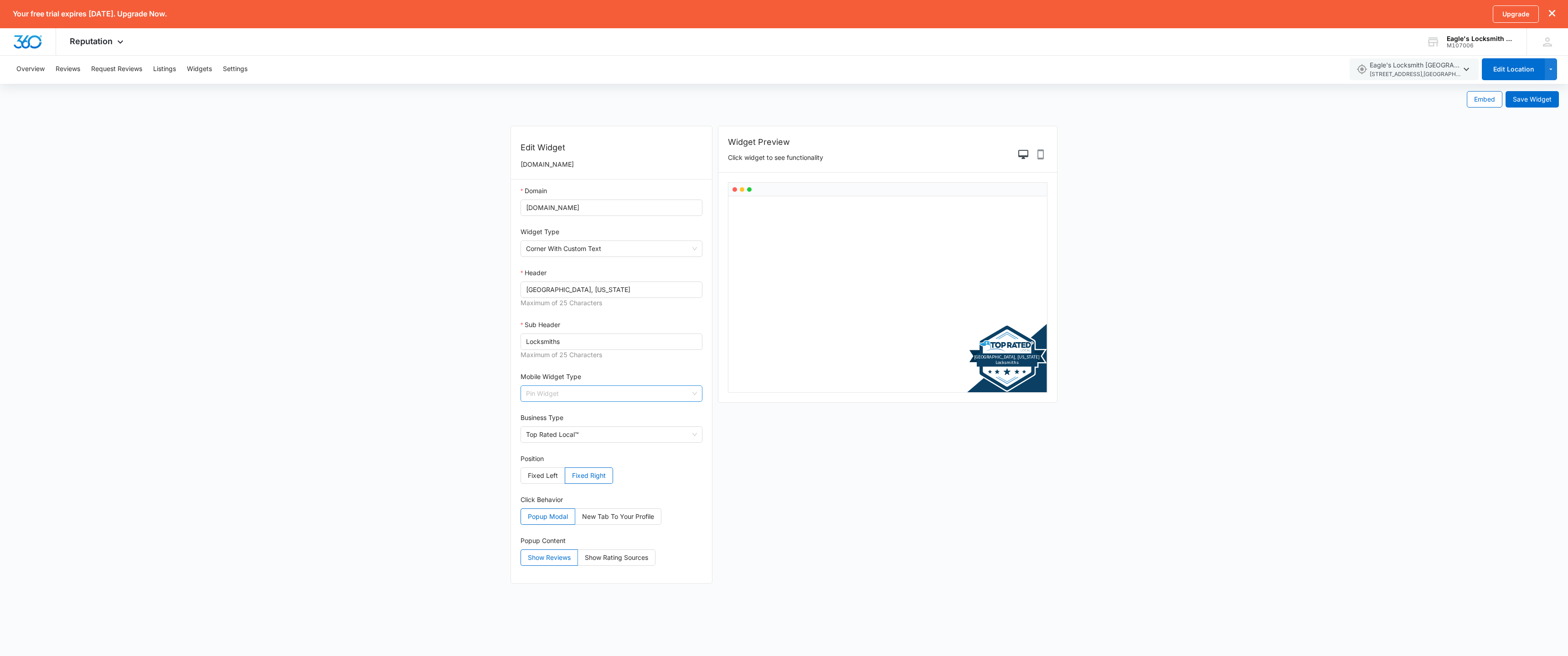
click at [616, 390] on span "Pin Widget" at bounding box center [611, 393] width 171 height 15
click at [466, 382] on form "Embed Save Widget Edit Widget [DOMAIN_NAME] Domain [DOMAIN_NAME] Widget Type Co…" at bounding box center [784, 338] width 1568 height 509
click at [611, 520] on span "New Tab To Your Profile" at bounding box center [618, 516] width 72 height 8
click at [575, 519] on input "New Tab To Your Profile" at bounding box center [575, 519] width 0 height 0
click at [611, 520] on span "New Tab To Your Profile" at bounding box center [618, 516] width 72 height 8
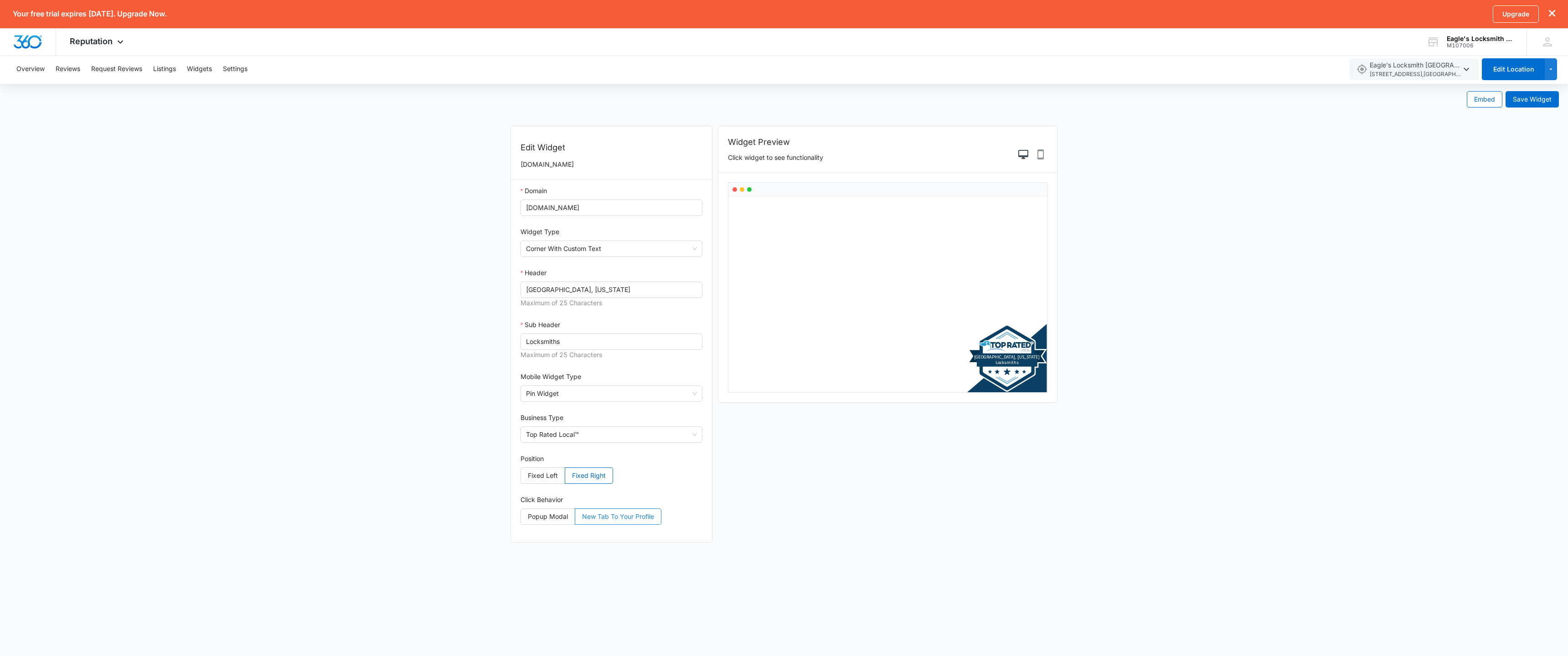
click at [575, 519] on input "New Tab To Your Profile" at bounding box center [575, 519] width 0 height 0
click at [566, 518] on span "Popup Modal" at bounding box center [548, 516] width 40 height 8
click at [521, 519] on input "Popup Modal" at bounding box center [521, 519] width 0 height 0
click at [597, 557] on span "Show Rating Sources" at bounding box center [617, 557] width 63 height 8
click at [578, 560] on input "Show Rating Sources" at bounding box center [578, 560] width 0 height 0
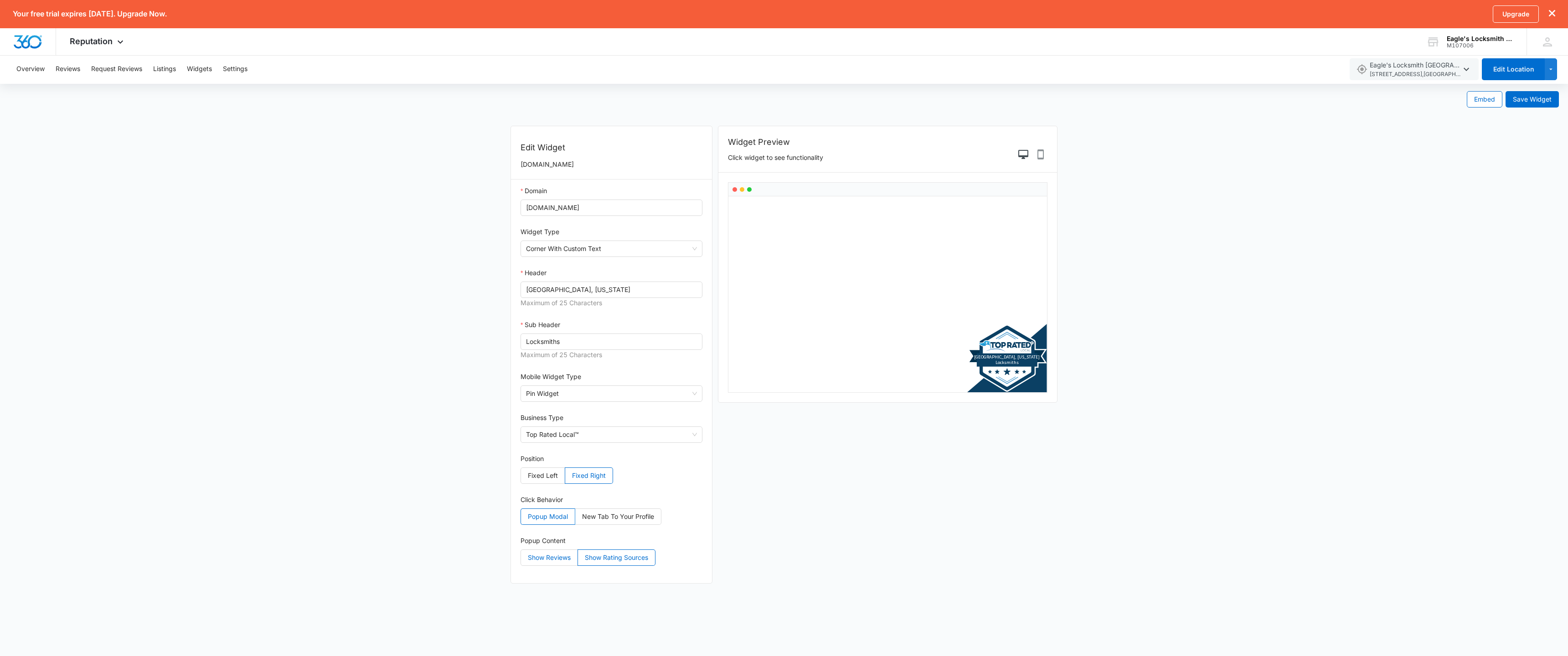
click at [559, 557] on span "Show Reviews" at bounding box center [549, 557] width 43 height 8
click at [521, 560] on input "Show Reviews" at bounding box center [521, 560] width 0 height 0
click at [470, 482] on form "Embed Save Widget Edit Widget [DOMAIN_NAME] Domain [DOMAIN_NAME] Widget Type Co…" at bounding box center [784, 338] width 1568 height 509
click at [1036, 152] on icon "Phone Preview" at bounding box center [1041, 155] width 11 height 11
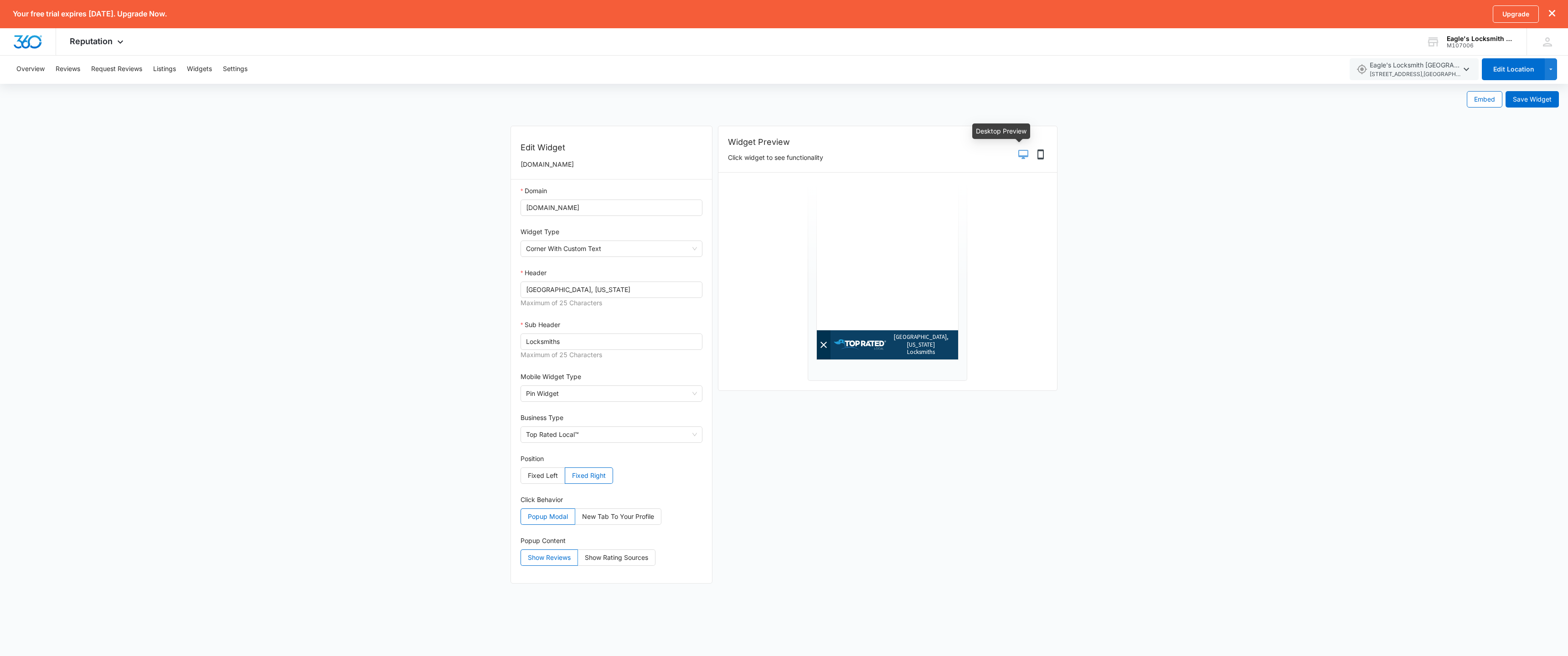
click at [1026, 154] on icon "Desktop Preview" at bounding box center [1023, 155] width 11 height 11
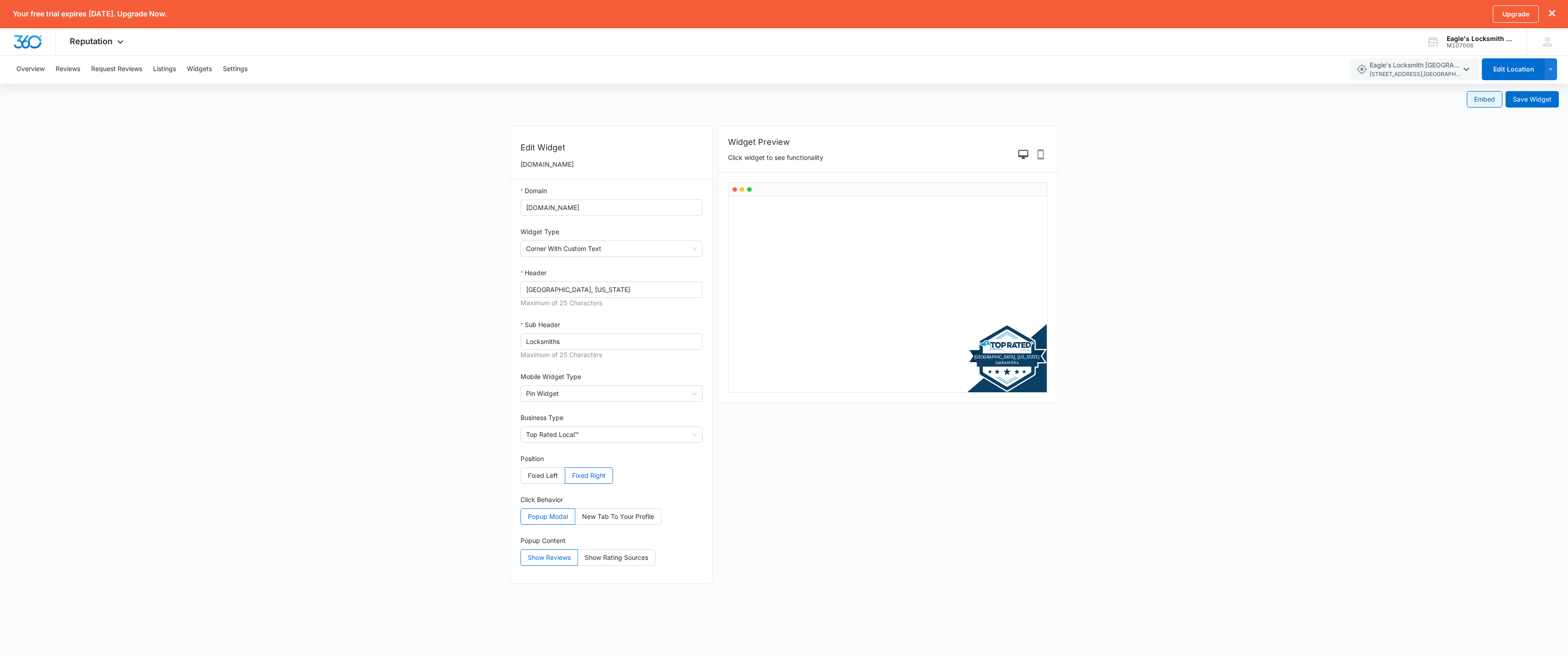
click at [1491, 100] on span "Embed" at bounding box center [1485, 99] width 21 height 10
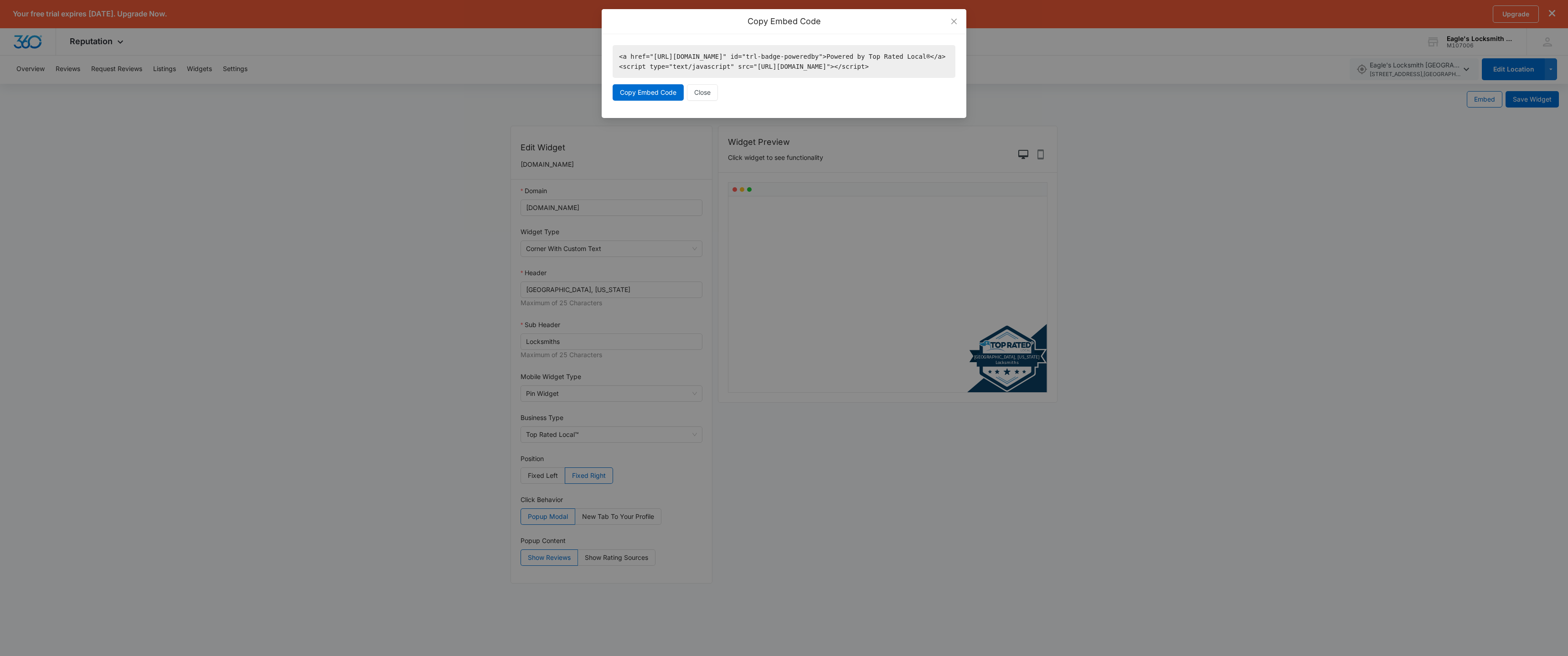
click at [1532, 97] on div "Copy Embed Code <a href="https://www.topratedlocal.com/eagles-locksmith-cincinn…" at bounding box center [784, 328] width 1568 height 656
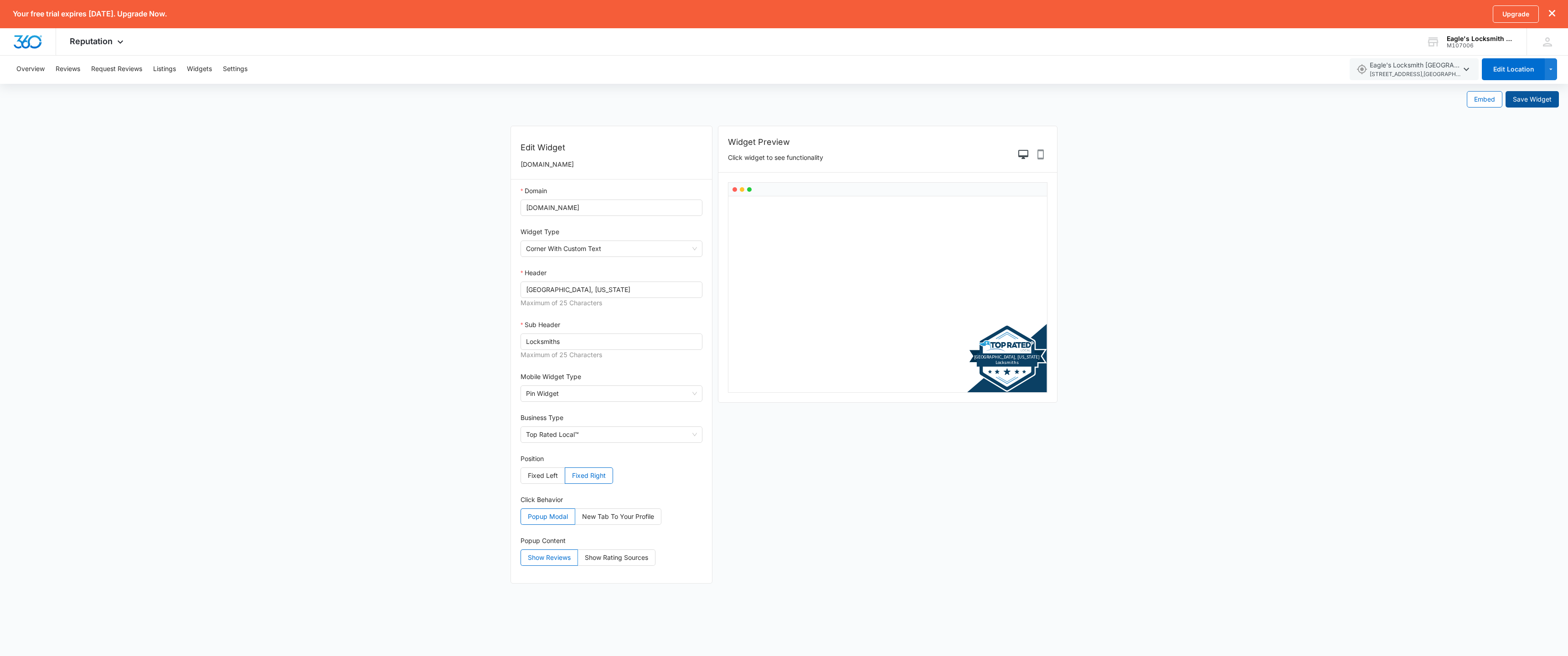
click at [1531, 101] on span "Save Widget" at bounding box center [1532, 99] width 39 height 10
click at [1488, 99] on span "Embed" at bounding box center [1485, 99] width 21 height 10
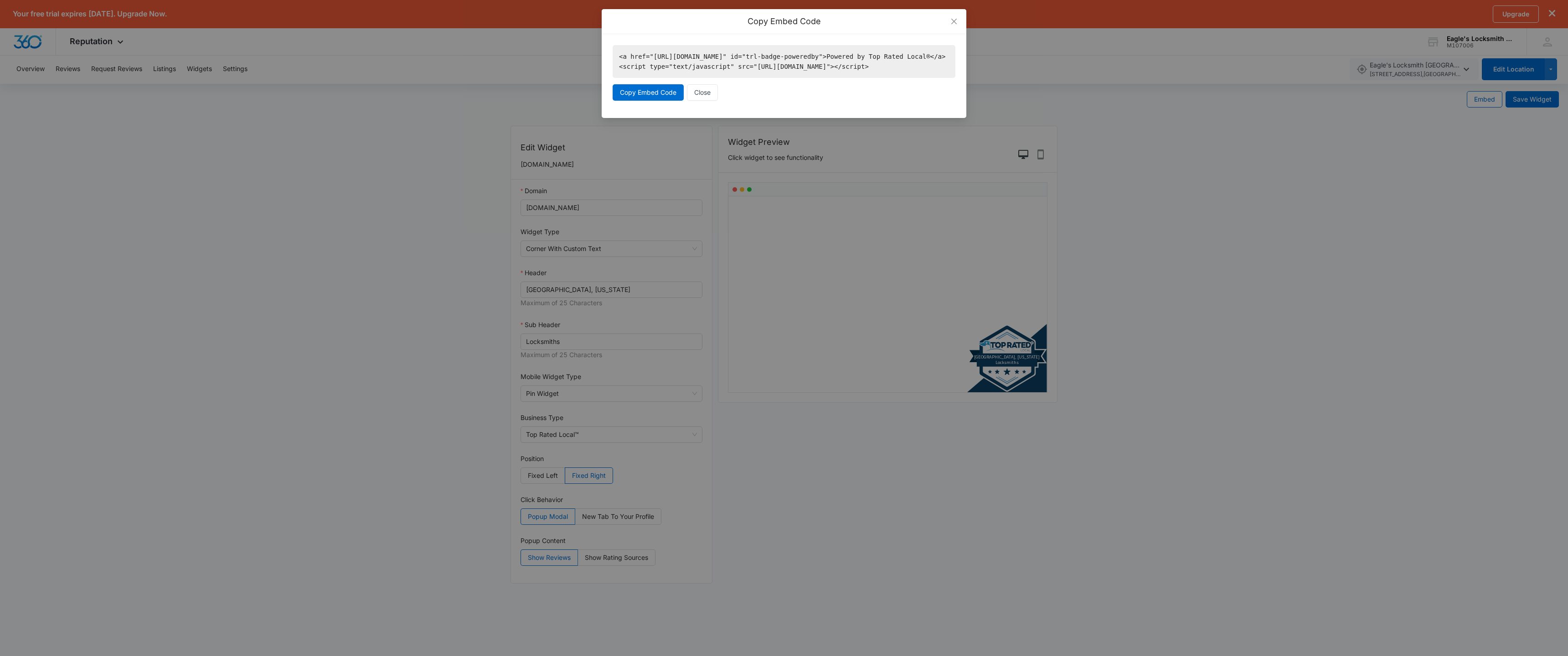
drag, startPoint x: 638, startPoint y: 79, endPoint x: 852, endPoint y: 73, distance: 214.1
click at [852, 73] on code "<a href="https://www.topratedlocal.com/eagles-locksmith-cincinnati-reviews" id=…" at bounding box center [783, 61] width 343 height 33
drag, startPoint x: 889, startPoint y: 77, endPoint x: 610, endPoint y: 53, distance: 280.0
click at [610, 53] on div "<a href="https://www.topratedlocal.com/eagles-locksmith-cincinnati-reviews" id=…" at bounding box center [783, 76] width 365 height 84
copy code "<a href="https://www.topratedlocal.com/eagles-locksmith-cincinnati-reviews" id=…"
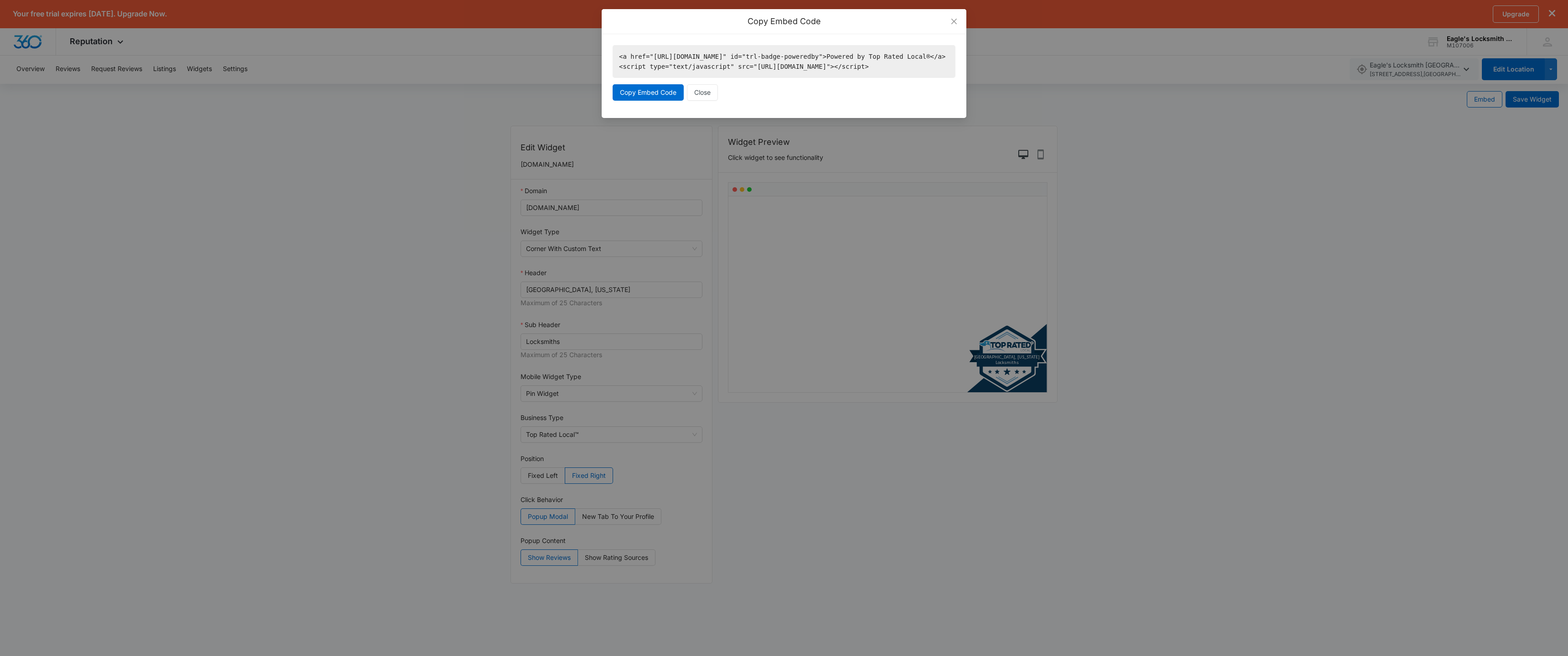
click at [206, 78] on div "Copy Embed Code <a href="https://www.topratedlocal.com/eagles-locksmith-cincinn…" at bounding box center [784, 328] width 1568 height 656
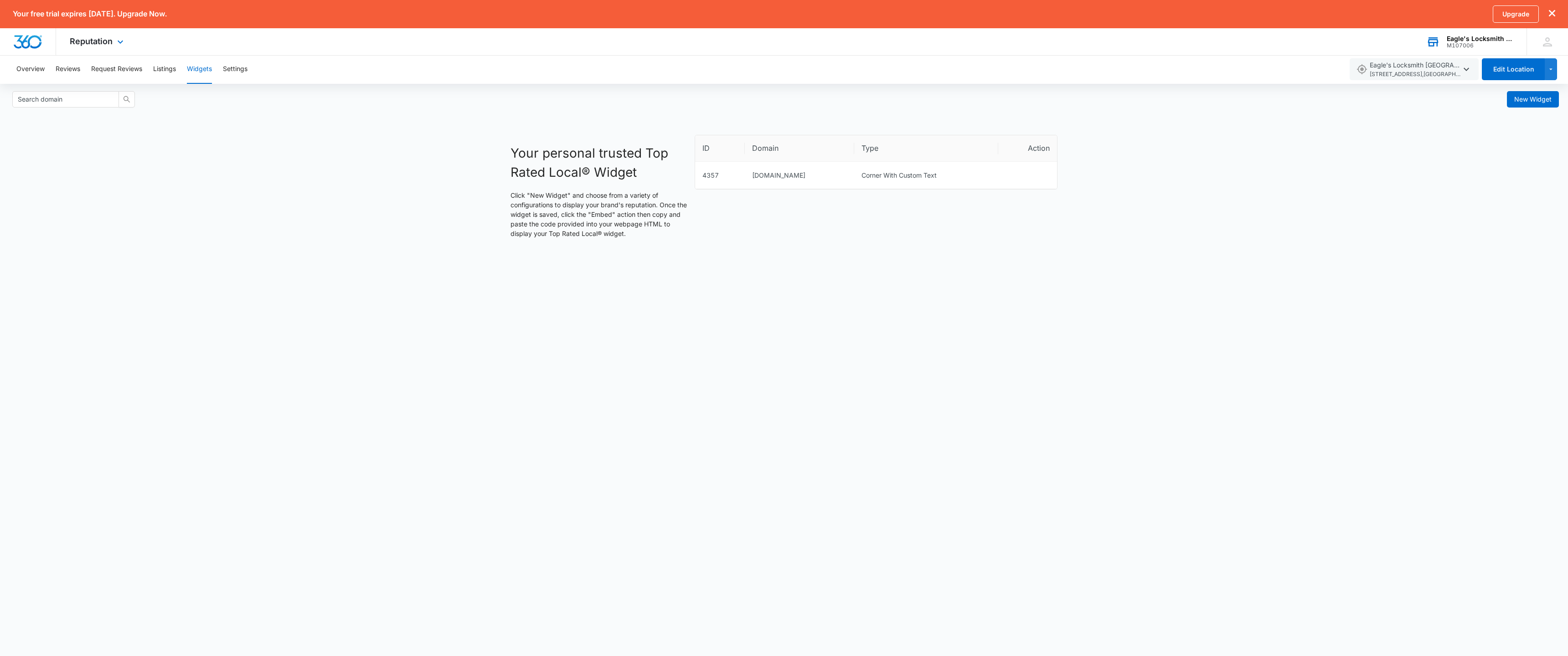
click at [1485, 41] on div "Eagle's Locksmith [GEOGRAPHIC_DATA]" at bounding box center [1480, 39] width 66 height 7
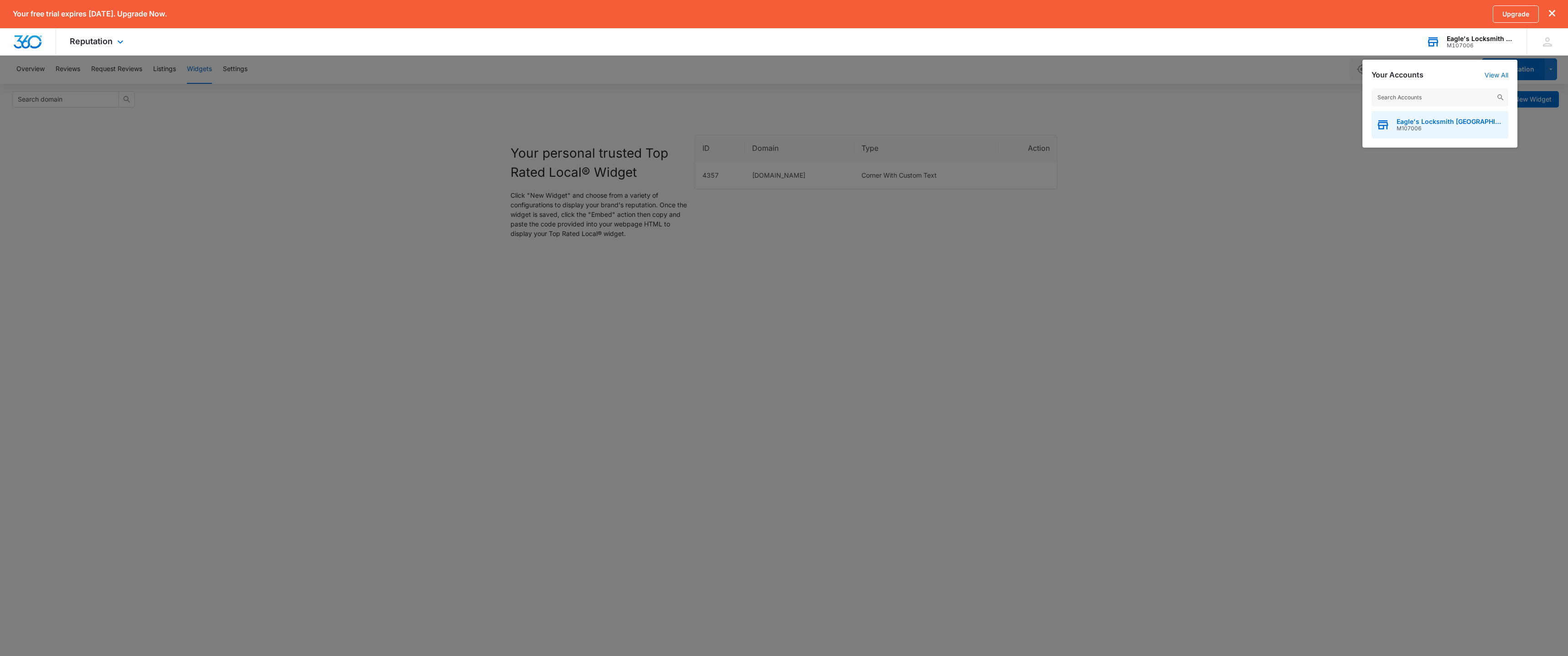
click at [1419, 128] on span "M107006" at bounding box center [1450, 128] width 107 height 6
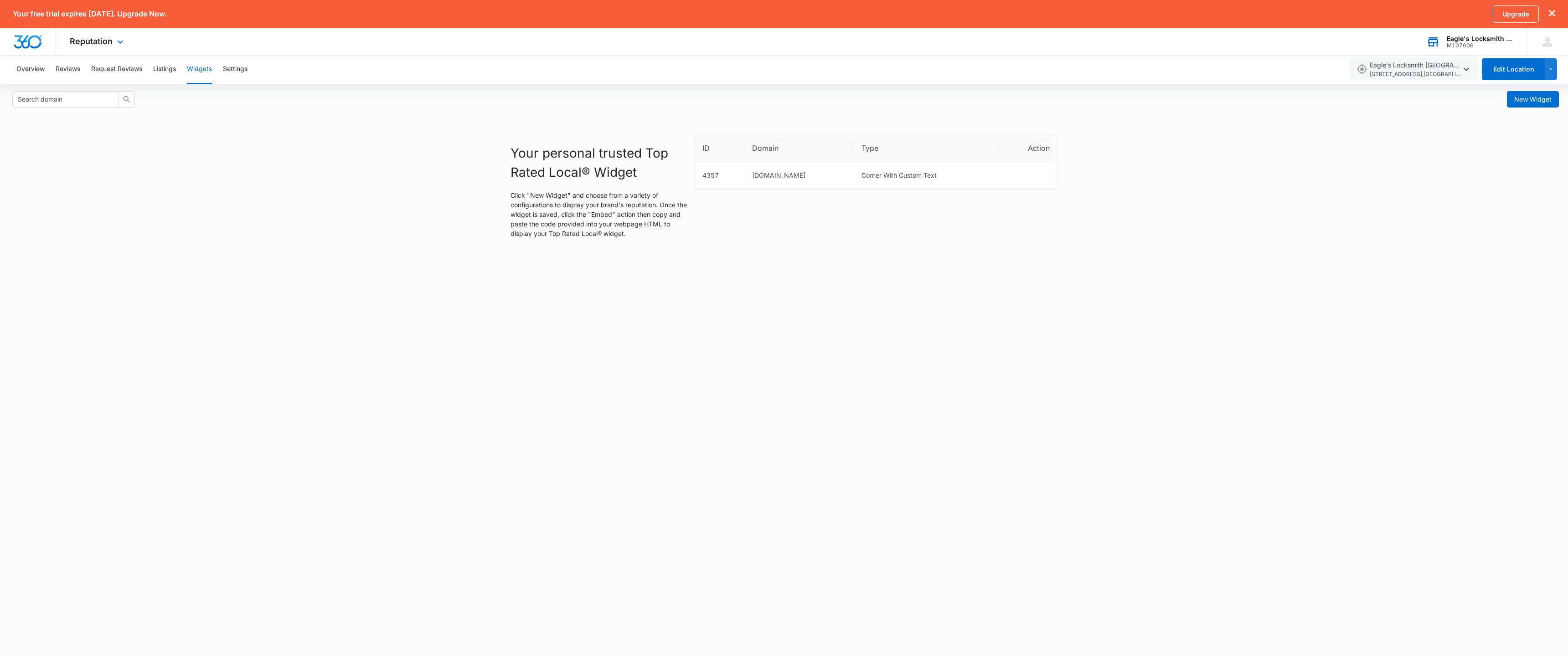
click at [1460, 43] on div "M107006" at bounding box center [1480, 46] width 66 height 6
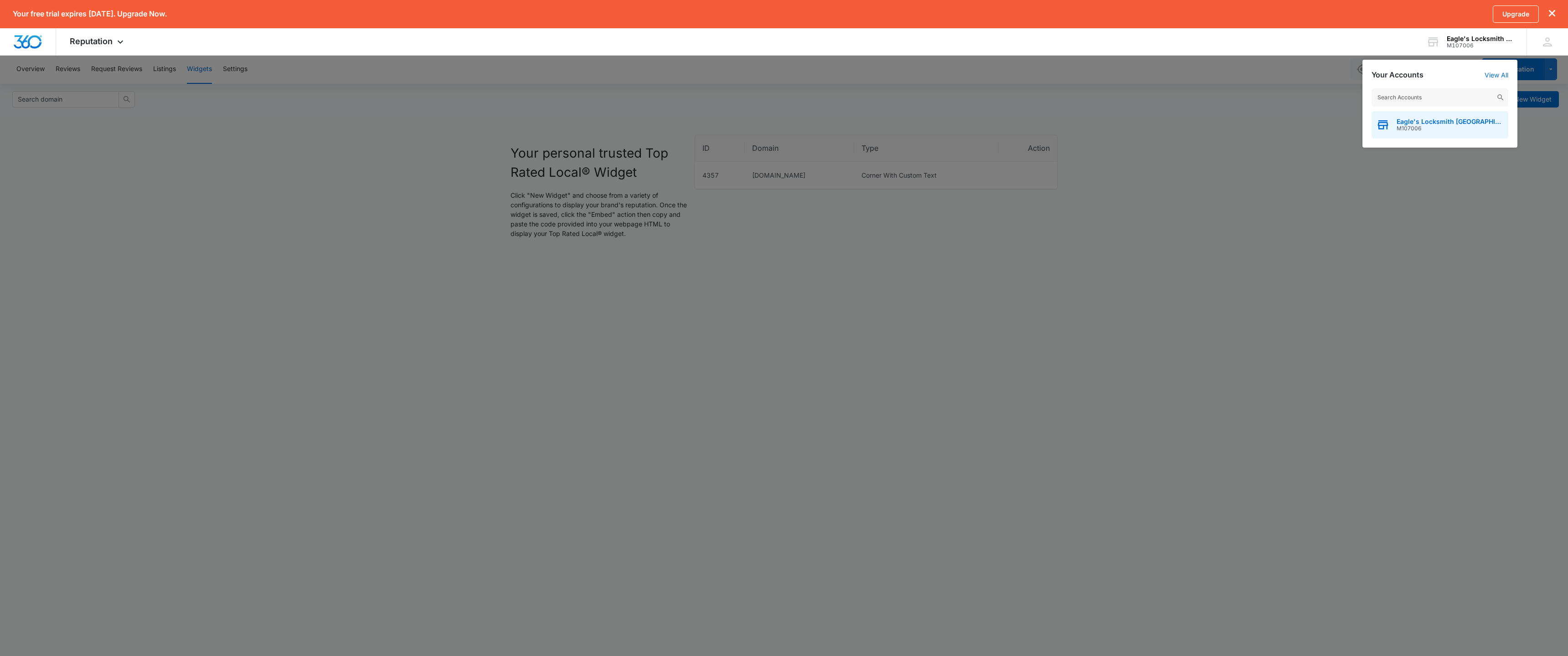
click at [1406, 124] on span "Eagle's Locksmith [GEOGRAPHIC_DATA]" at bounding box center [1450, 122] width 107 height 7
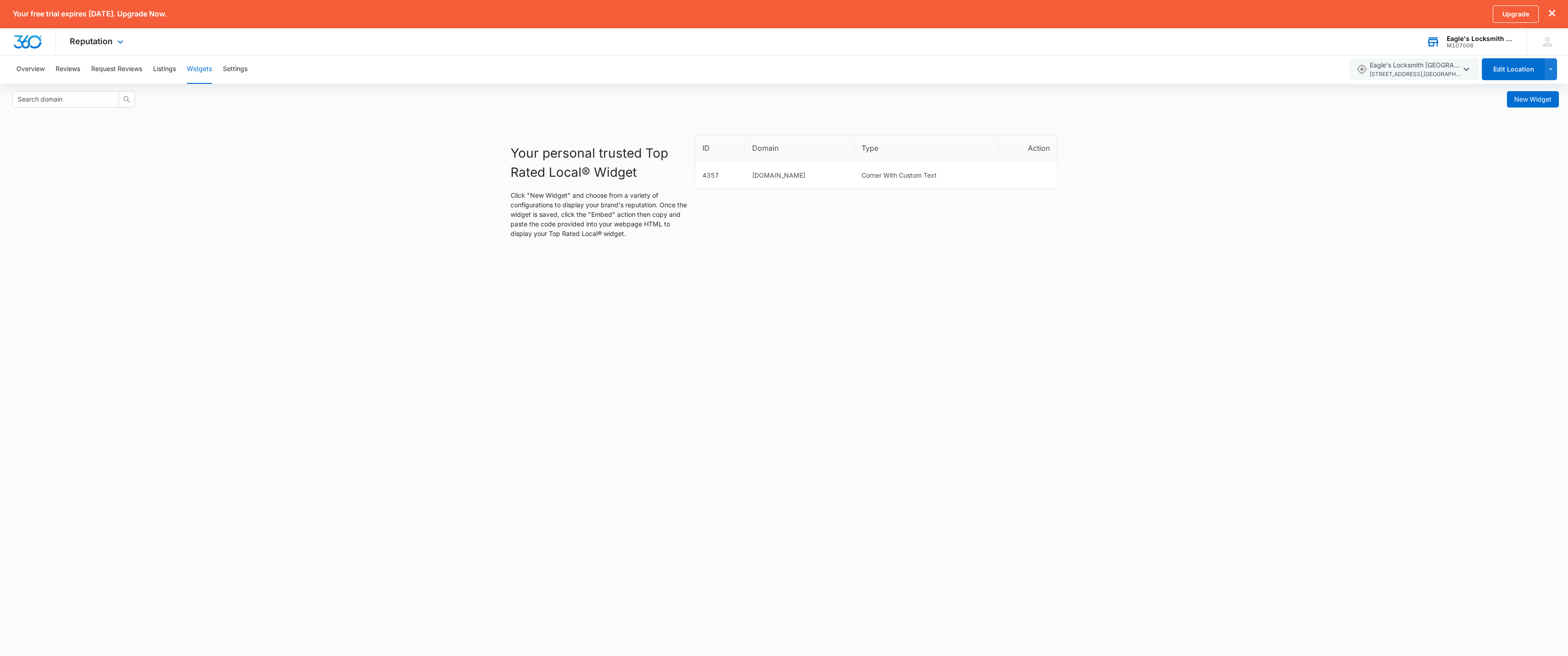
click at [1503, 41] on div "Eagle's Locksmith [GEOGRAPHIC_DATA]" at bounding box center [1480, 39] width 66 height 7
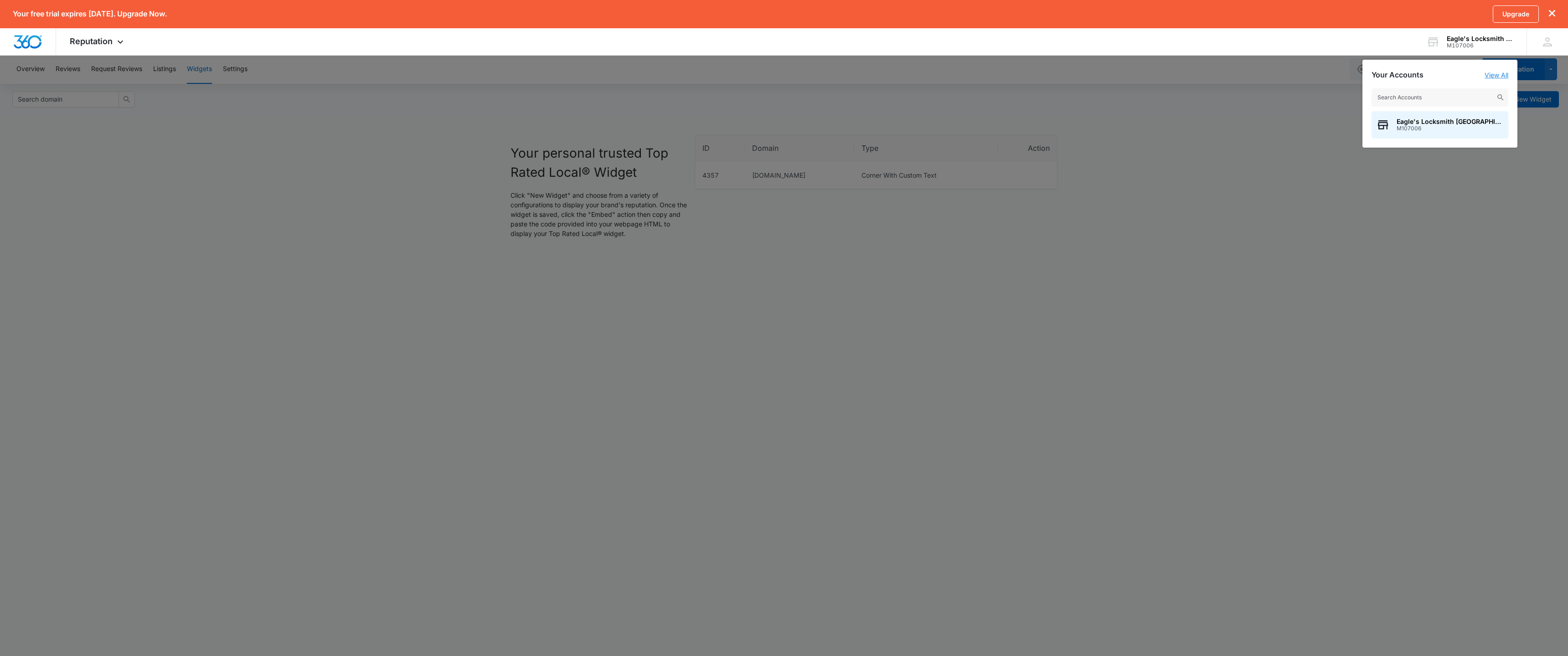
click at [1492, 76] on link "View All" at bounding box center [1496, 75] width 24 height 8
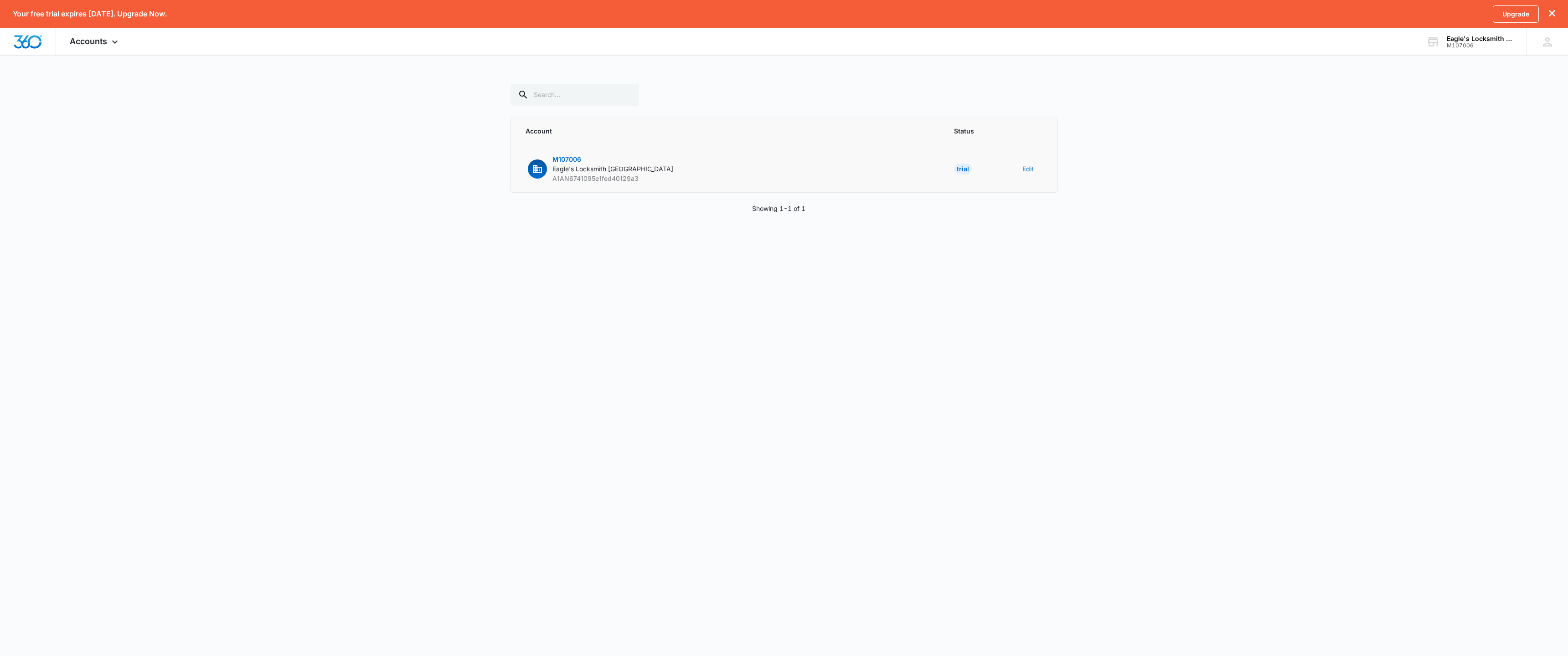
click at [561, 160] on span "M107006" at bounding box center [567, 159] width 29 height 8
drag, startPoint x: 584, startPoint y: 161, endPoint x: 560, endPoint y: 159, distance: 24.1
click at [560, 159] on p "M107006 Eagle's Locksmith Cincinnati A1AN6741095e1fed40129a3" at bounding box center [613, 169] width 121 height 29
drag, startPoint x: 580, startPoint y: 158, endPoint x: 553, endPoint y: 158, distance: 27.0
click at [553, 158] on p "M107006 Eagle's Locksmith Cincinnati A1AN6741095e1fed40129a3" at bounding box center [613, 169] width 121 height 29
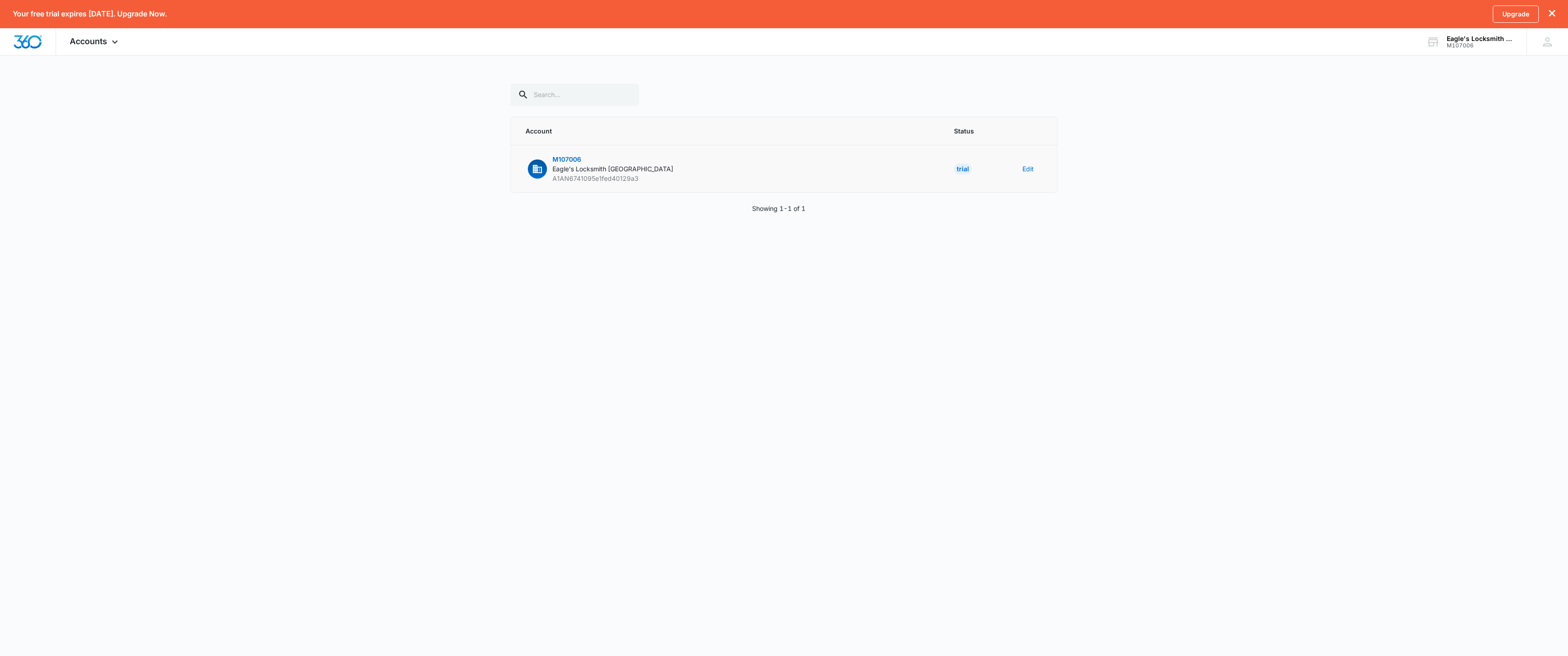
click at [963, 169] on div "Trial" at bounding box center [962, 169] width 18 height 11
drag, startPoint x: 1026, startPoint y: 168, endPoint x: 1025, endPoint y: 177, distance: 9.1
click at [1026, 168] on button "Edit" at bounding box center [1028, 169] width 12 height 10
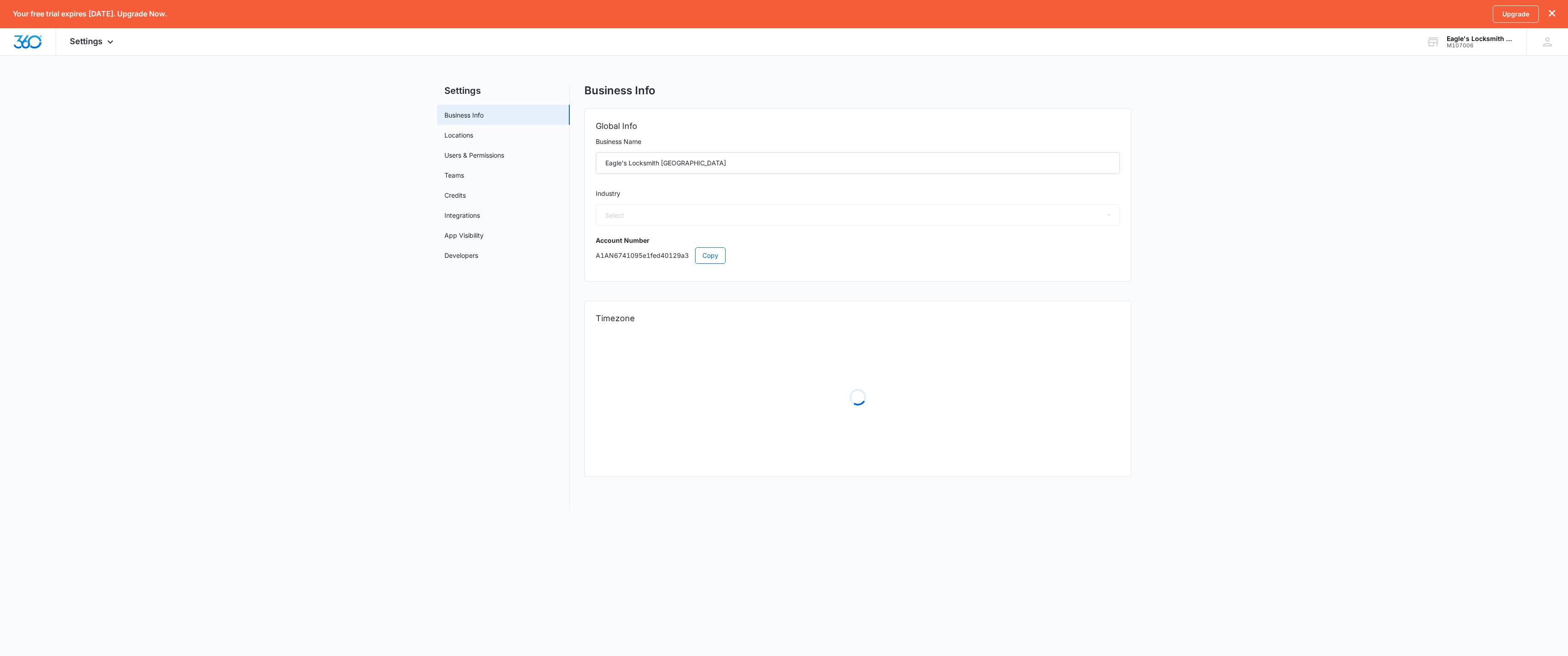
select select "33"
select select "US"
select select "America/[GEOGRAPHIC_DATA]"
click at [455, 192] on link "Credits" at bounding box center [455, 195] width 21 height 10
